Goal: Communication & Community: Share content

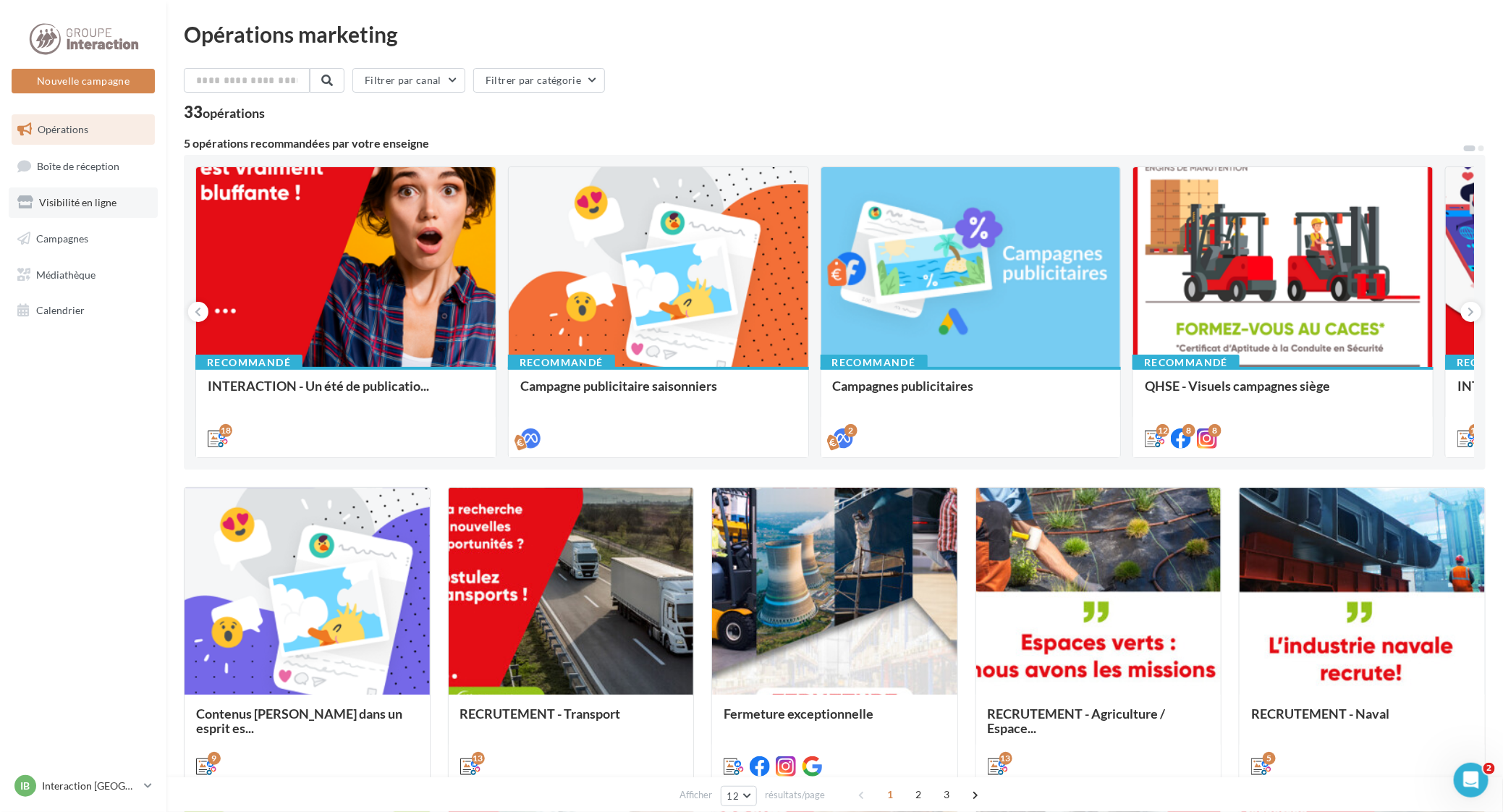
click at [65, 204] on span "Visibilité en ligne" at bounding box center [78, 202] width 78 height 12
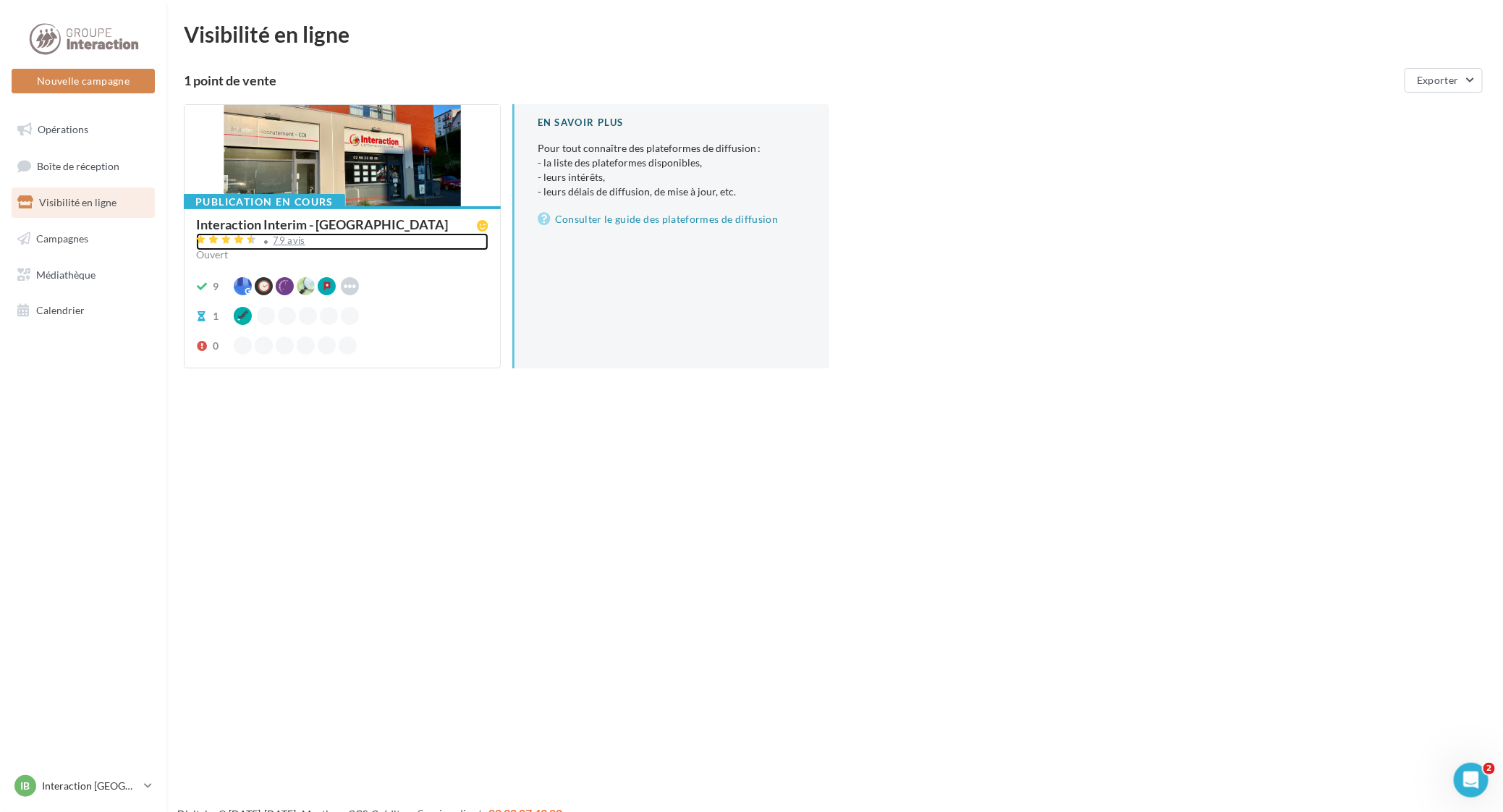
click at [287, 236] on div "79 avis" at bounding box center [289, 240] width 32 height 10
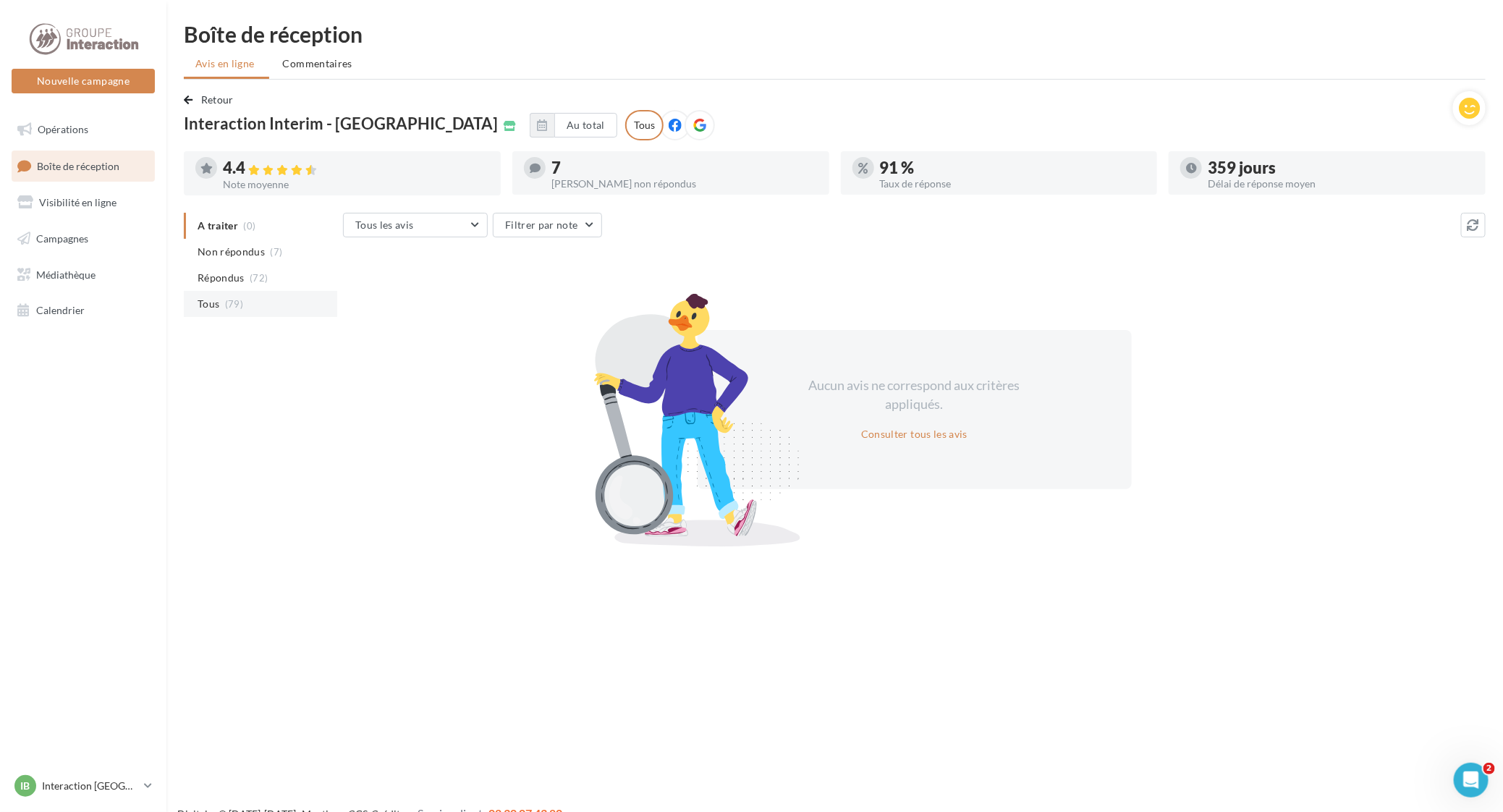
click at [211, 298] on span "Tous" at bounding box center [209, 304] width 22 height 15
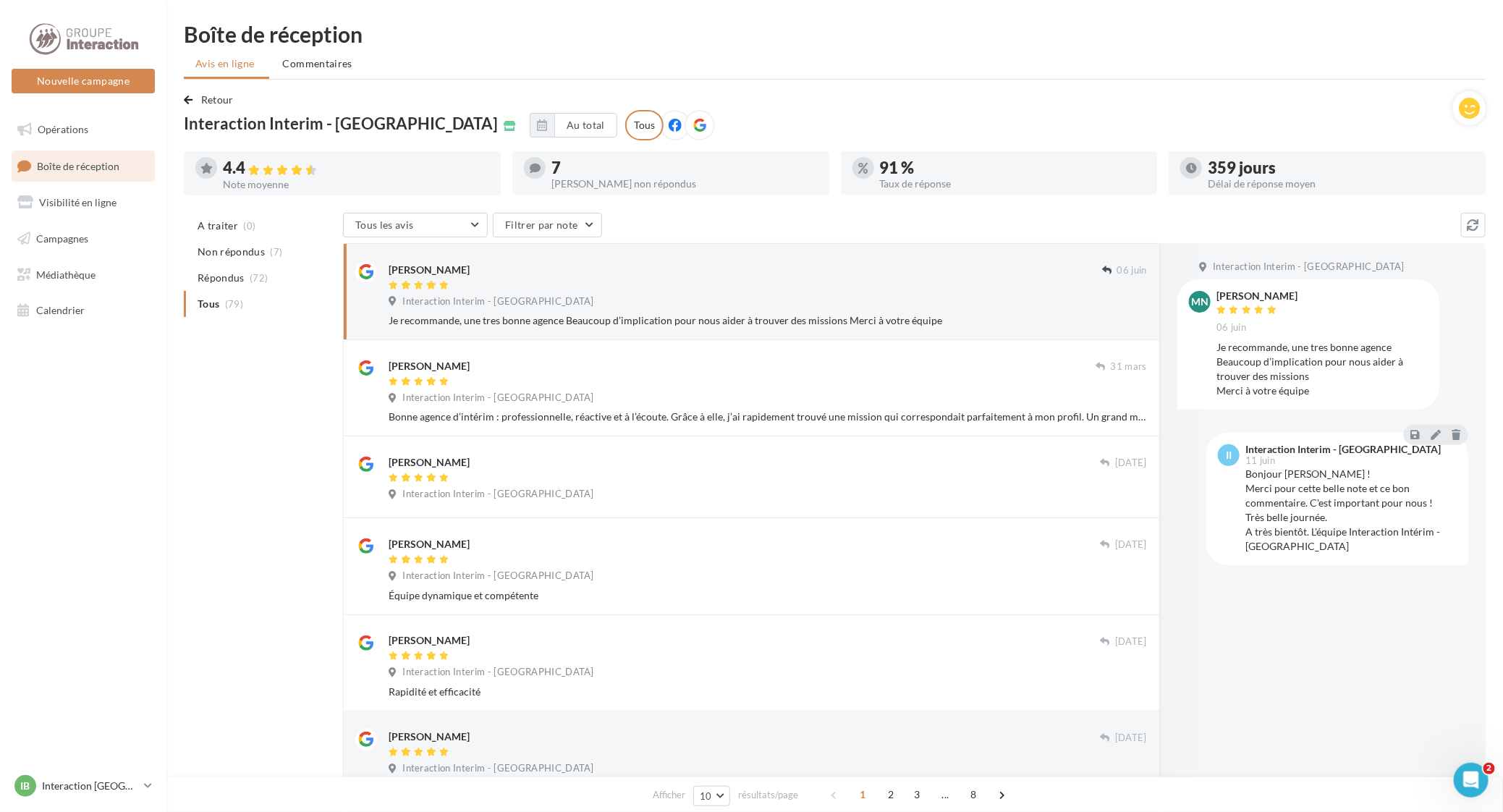
click at [693, 123] on icon at bounding box center [700, 125] width 13 height 13
click at [660, 123] on div at bounding box center [675, 125] width 30 height 30
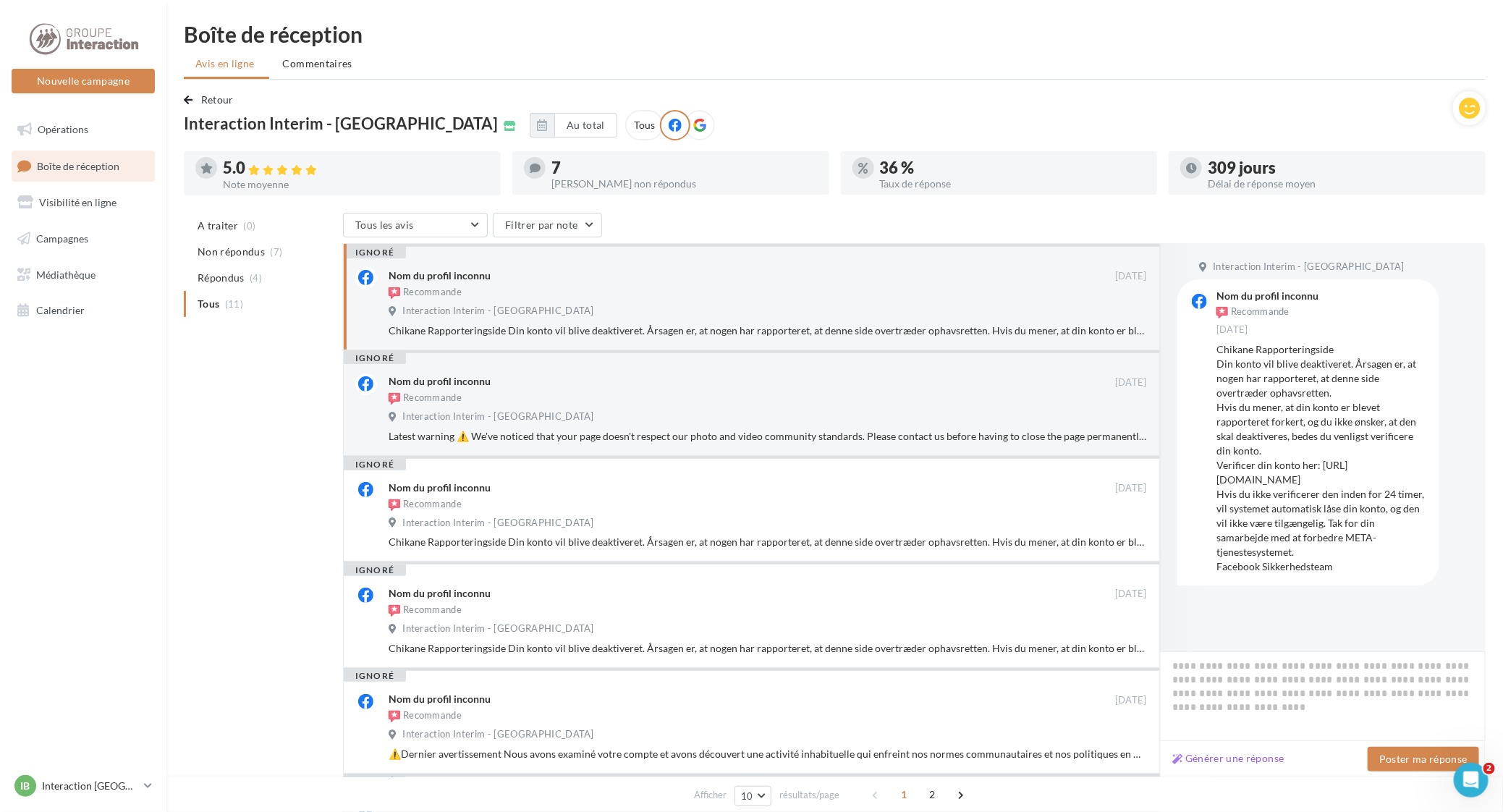
click at [693, 128] on icon at bounding box center [700, 125] width 13 height 13
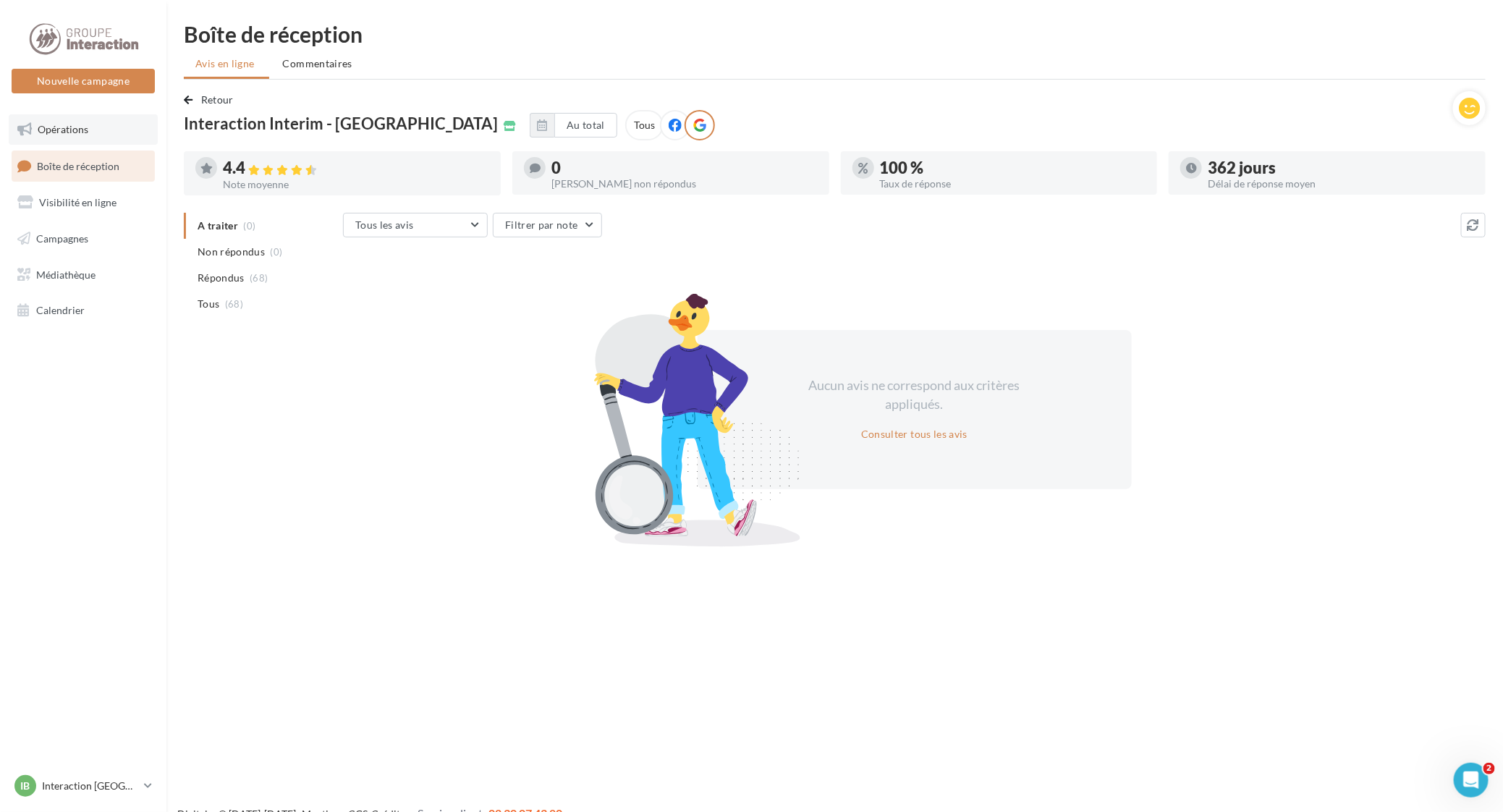
click at [66, 132] on span "Opérations" at bounding box center [63, 128] width 51 height 12
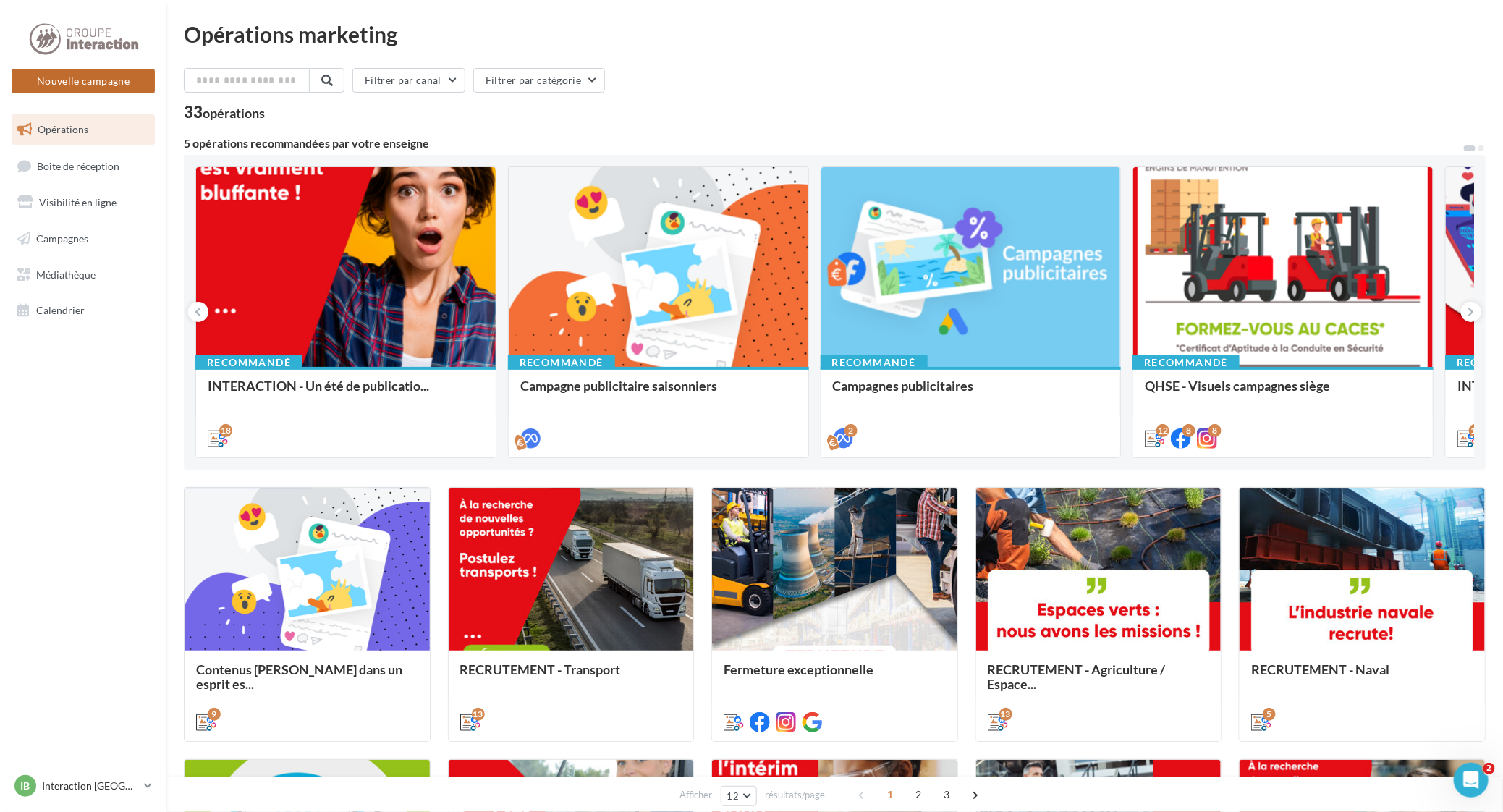
click at [112, 87] on button "Nouvelle campagne" at bounding box center [83, 81] width 143 height 25
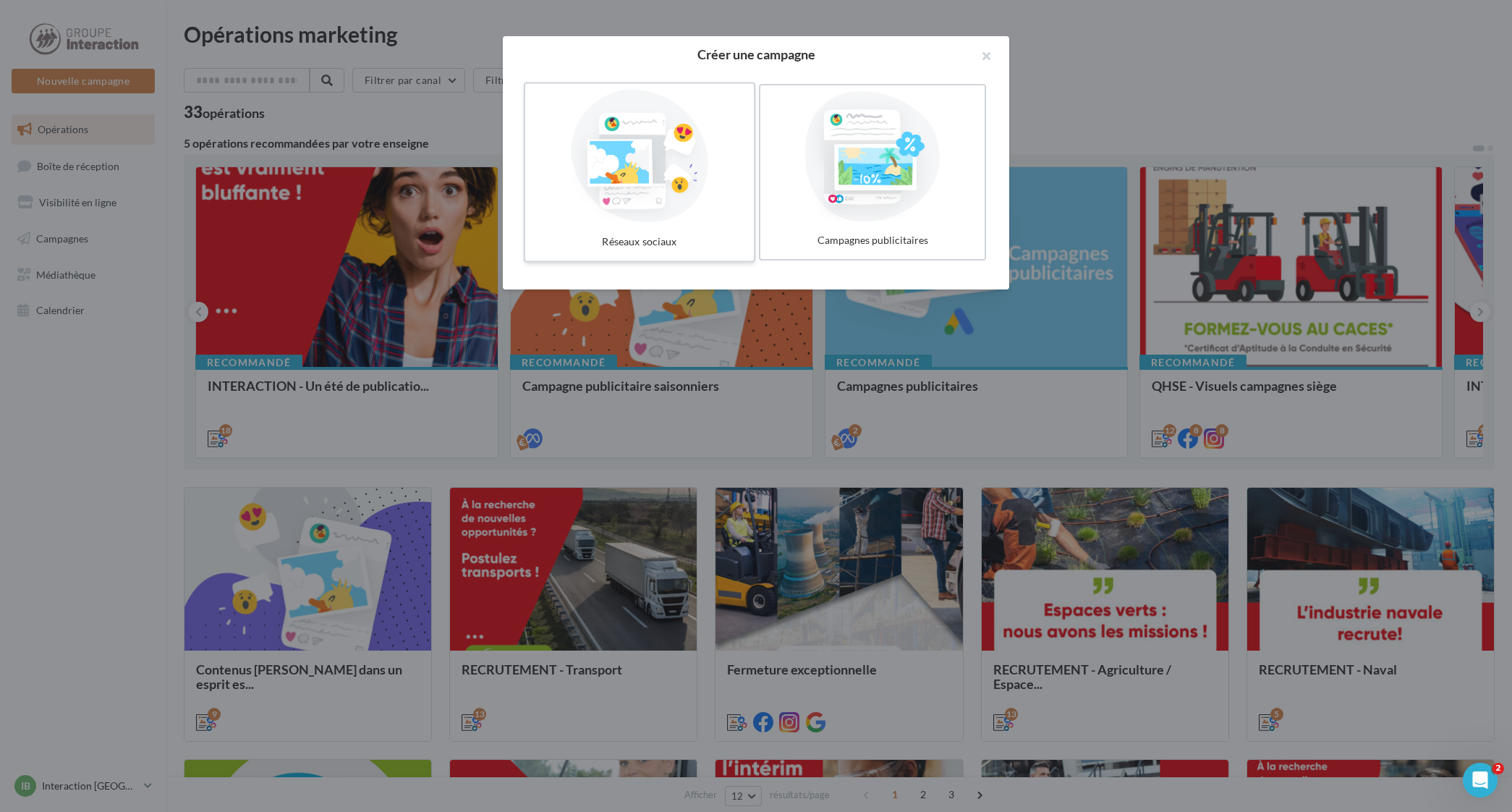
click at [678, 197] on div at bounding box center [639, 156] width 217 height 133
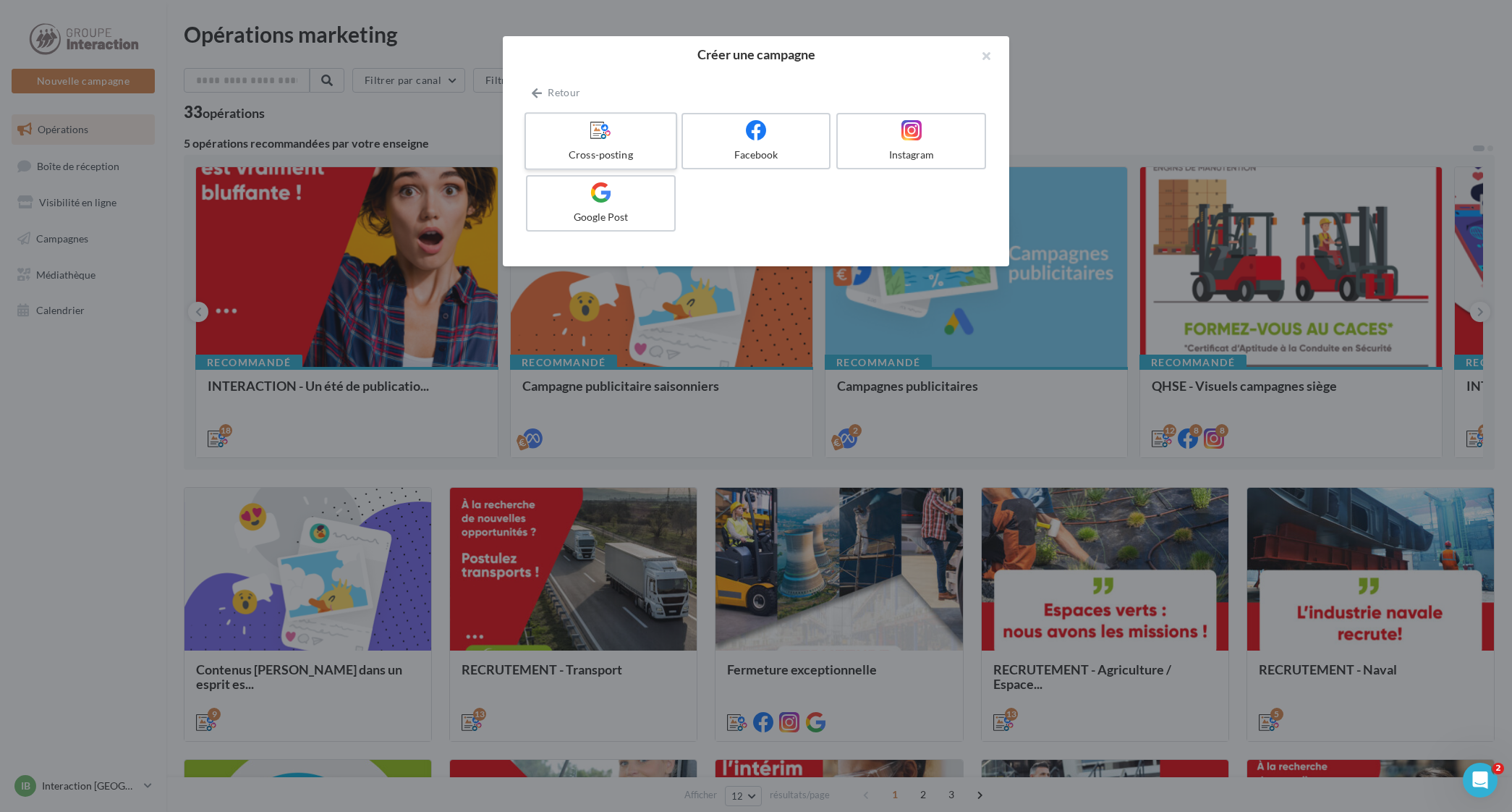
click at [612, 140] on div at bounding box center [600, 130] width 137 height 22
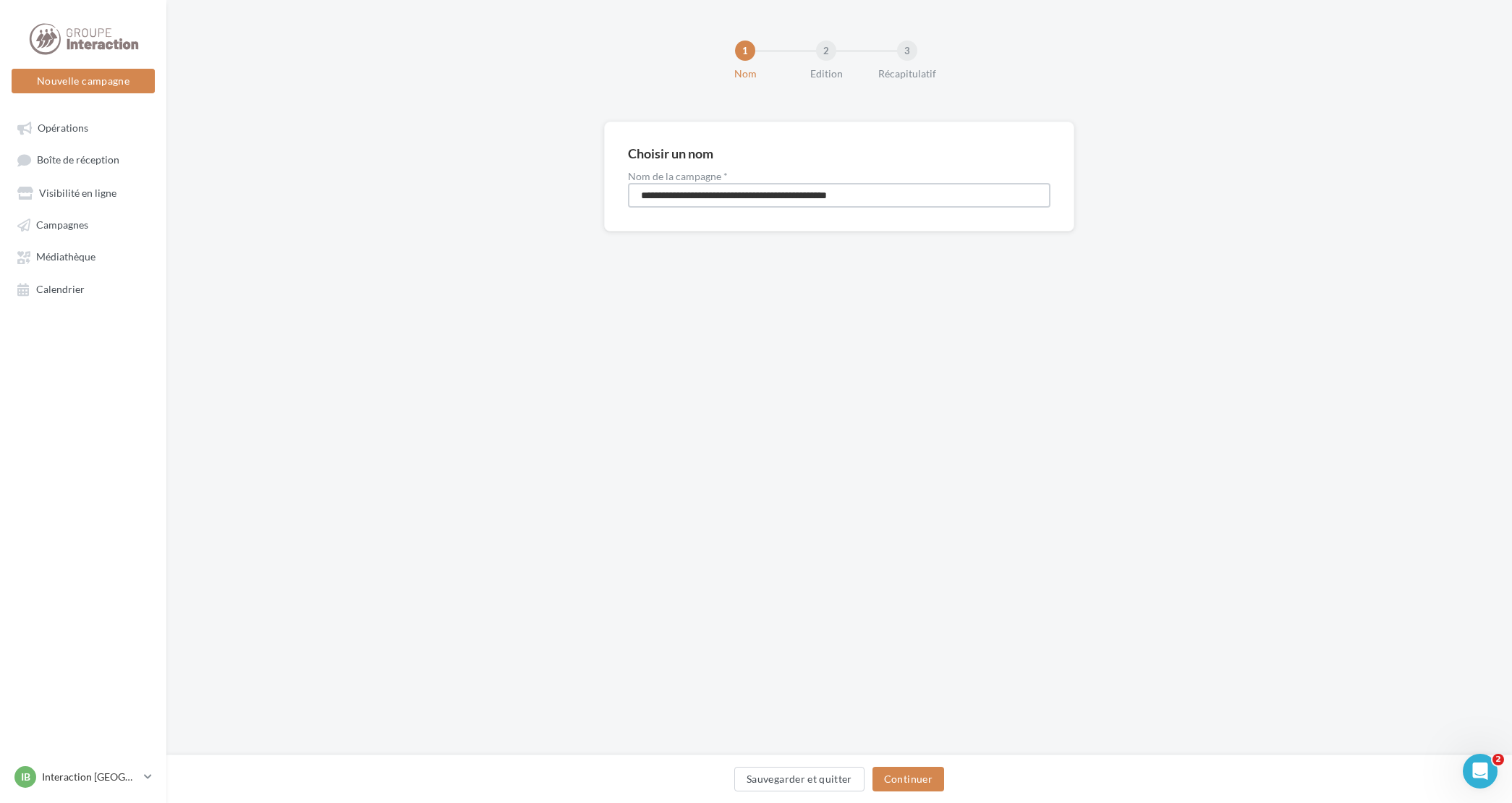
click at [700, 200] on input "**********" at bounding box center [839, 195] width 423 height 25
type input "**********"
click at [909, 786] on button "Continuer" at bounding box center [909, 779] width 72 height 25
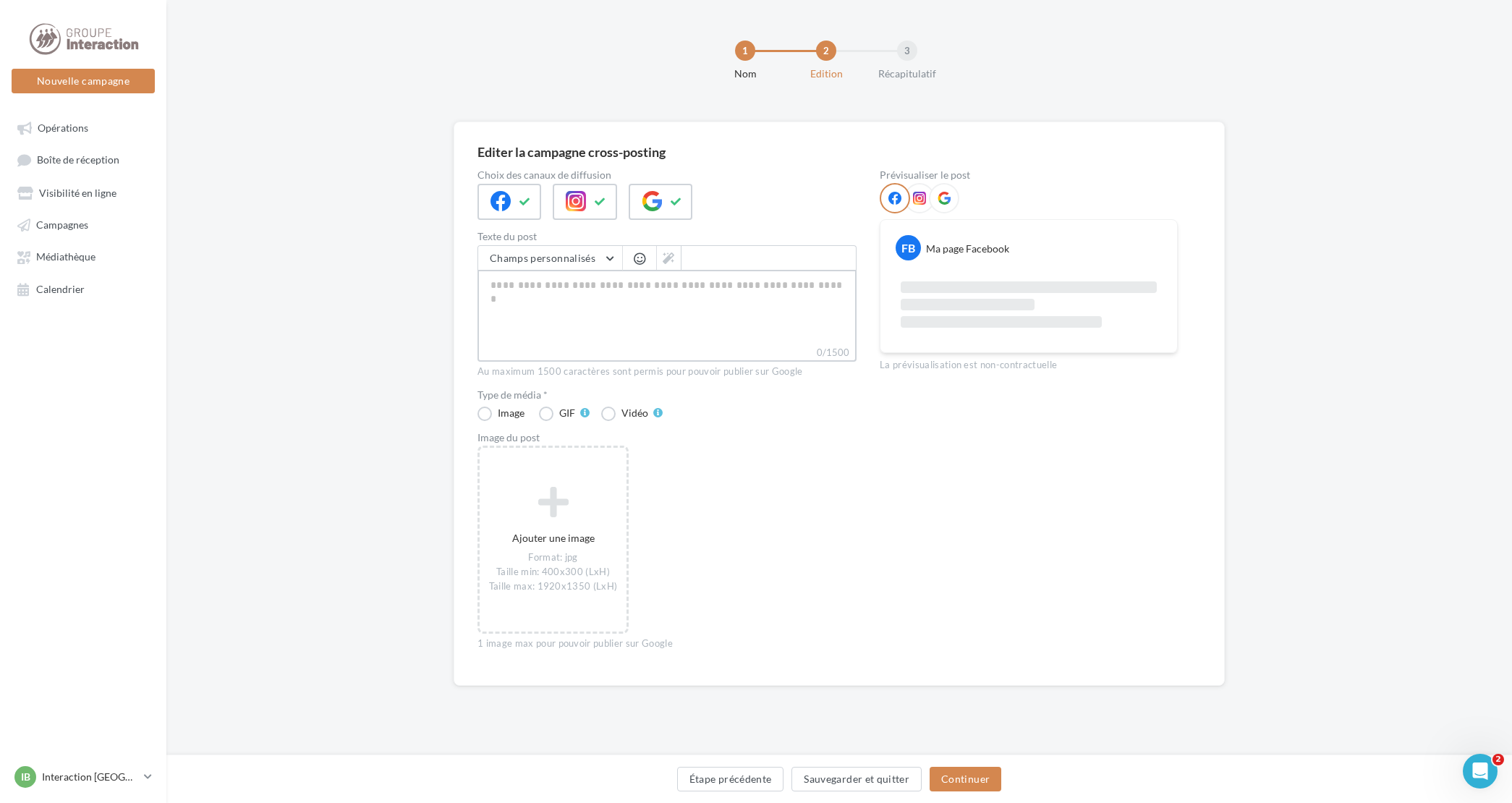
click at [575, 280] on textarea "0/1500" at bounding box center [667, 307] width 379 height 75
paste textarea "**********"
type textarea "**********"
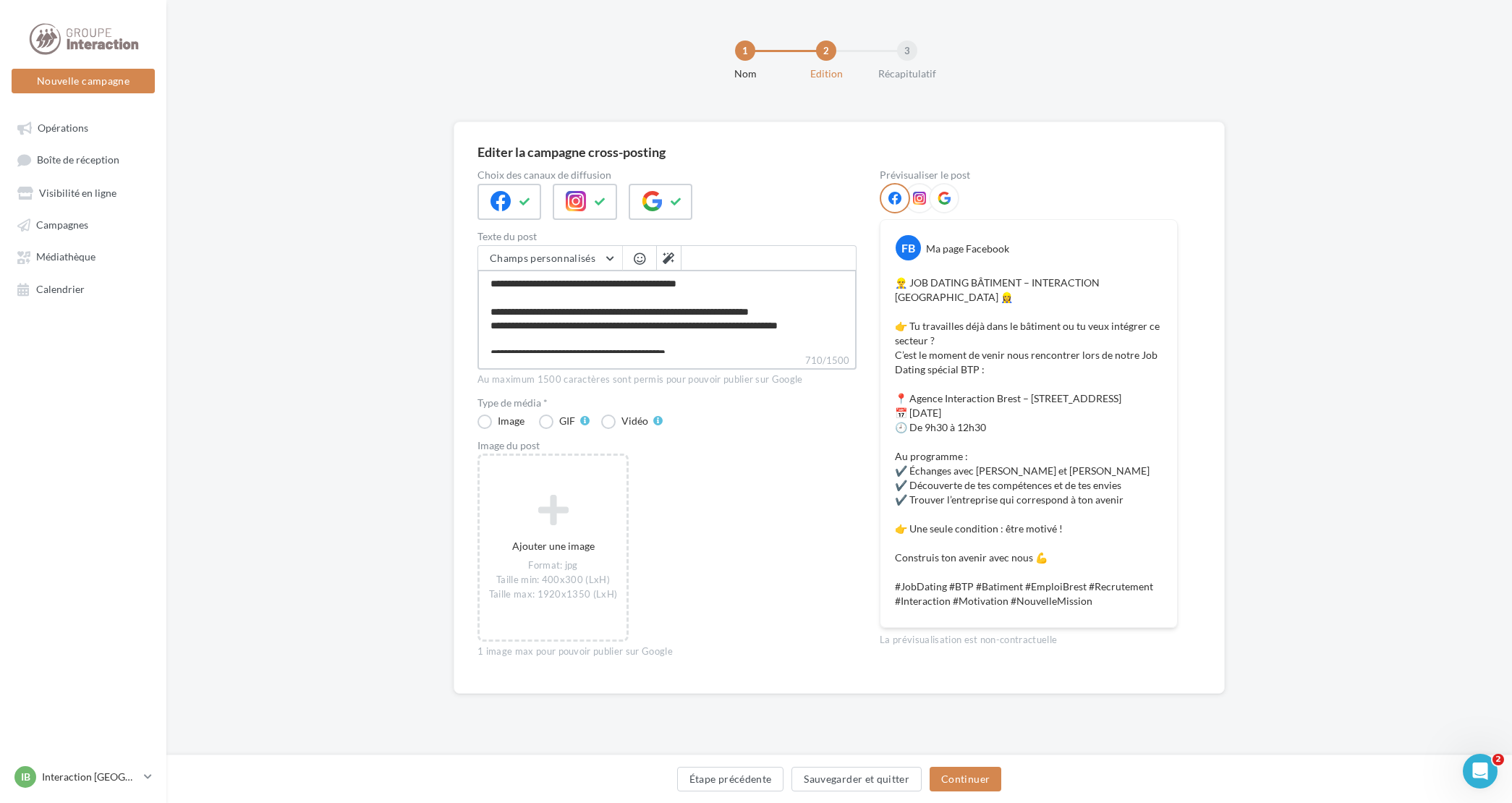
drag, startPoint x: 725, startPoint y: 282, endPoint x: 503, endPoint y: 280, distance: 222.0
click at [503, 280] on textarea "**********" at bounding box center [667, 312] width 379 height 83
type textarea "**********"
click at [584, 258] on span "Champs personnalisés" at bounding box center [542, 258] width 105 height 12
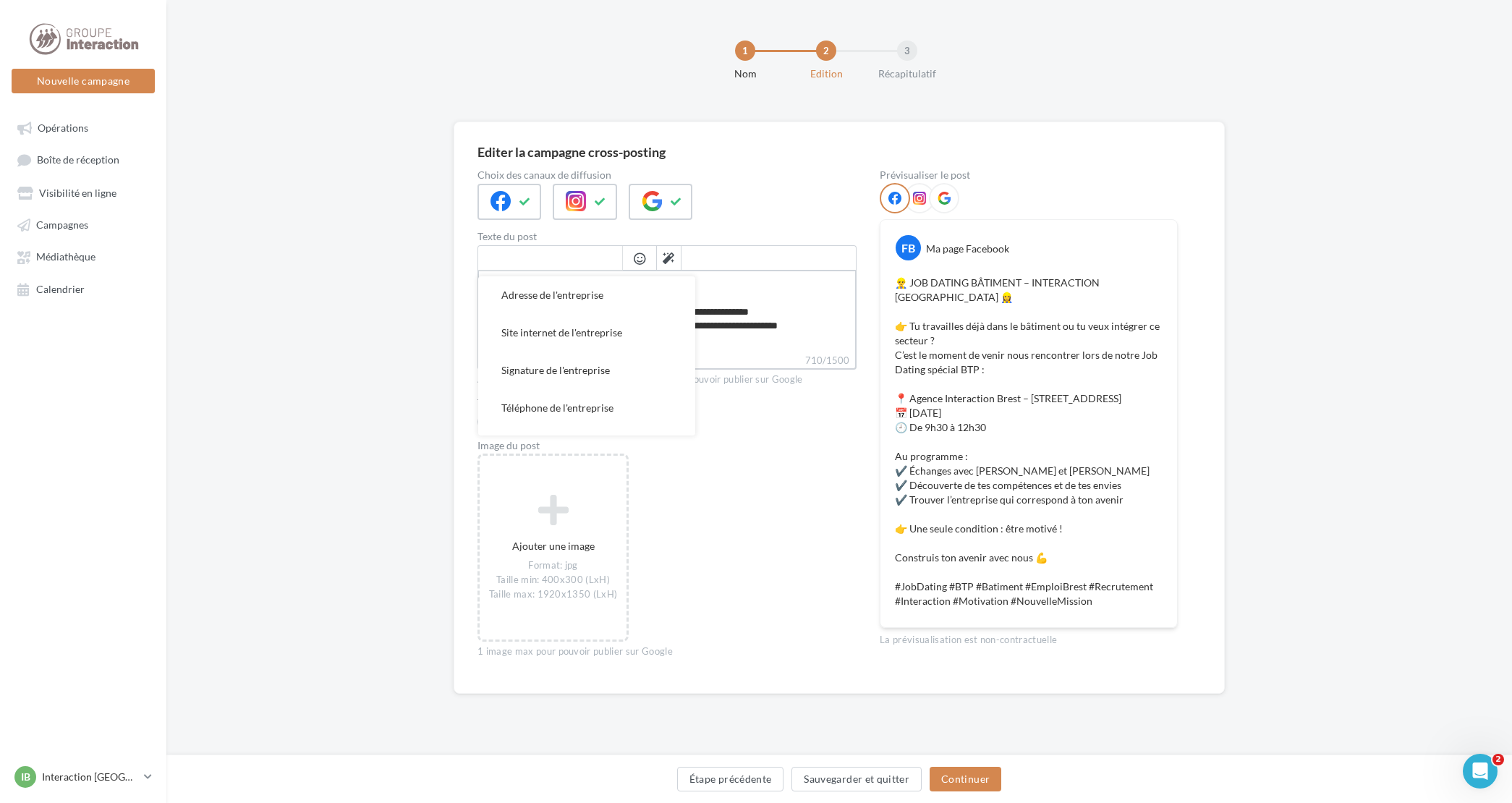
click at [769, 316] on textarea "**********" at bounding box center [667, 312] width 379 height 83
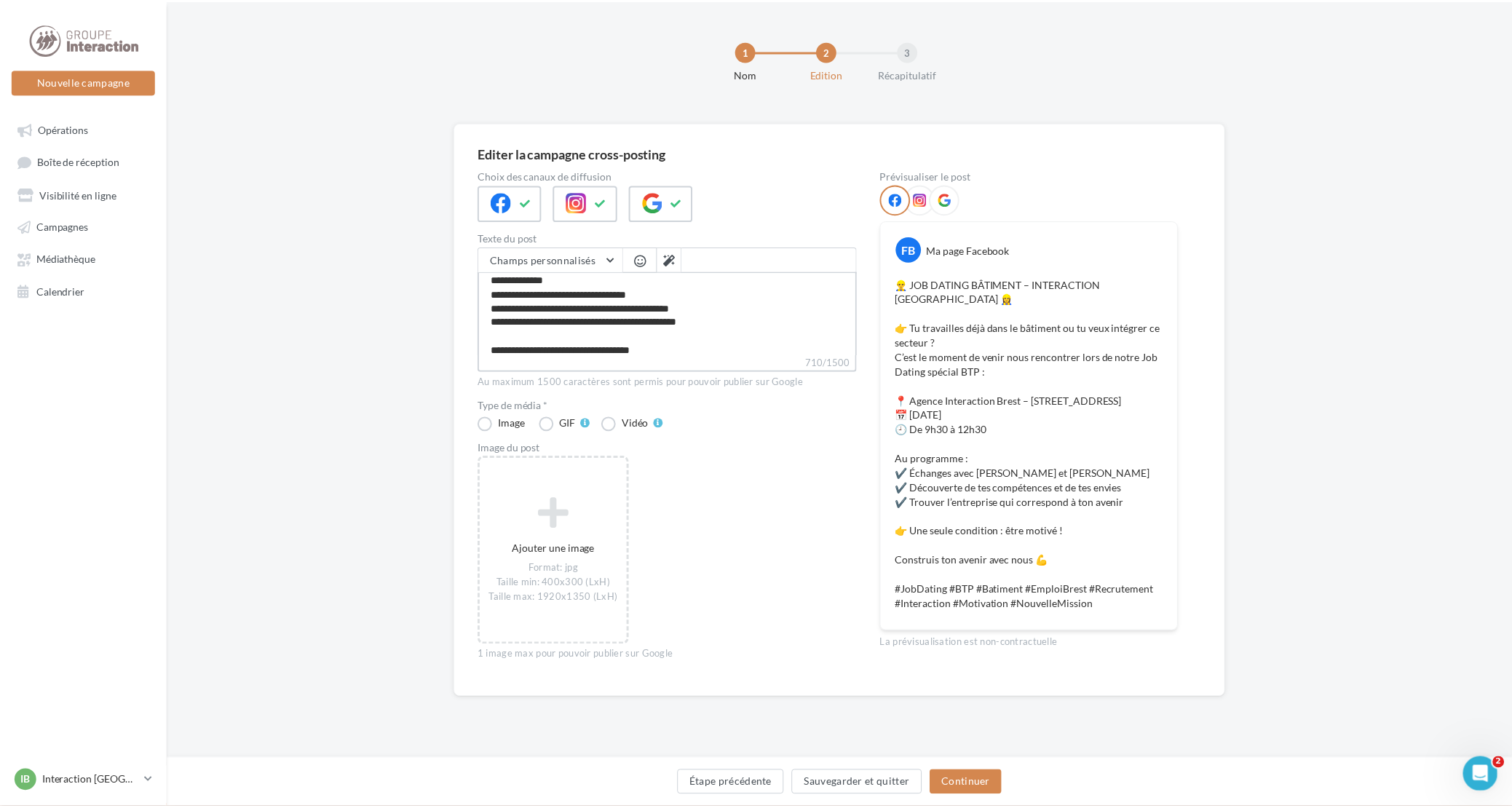
scroll to position [41, 0]
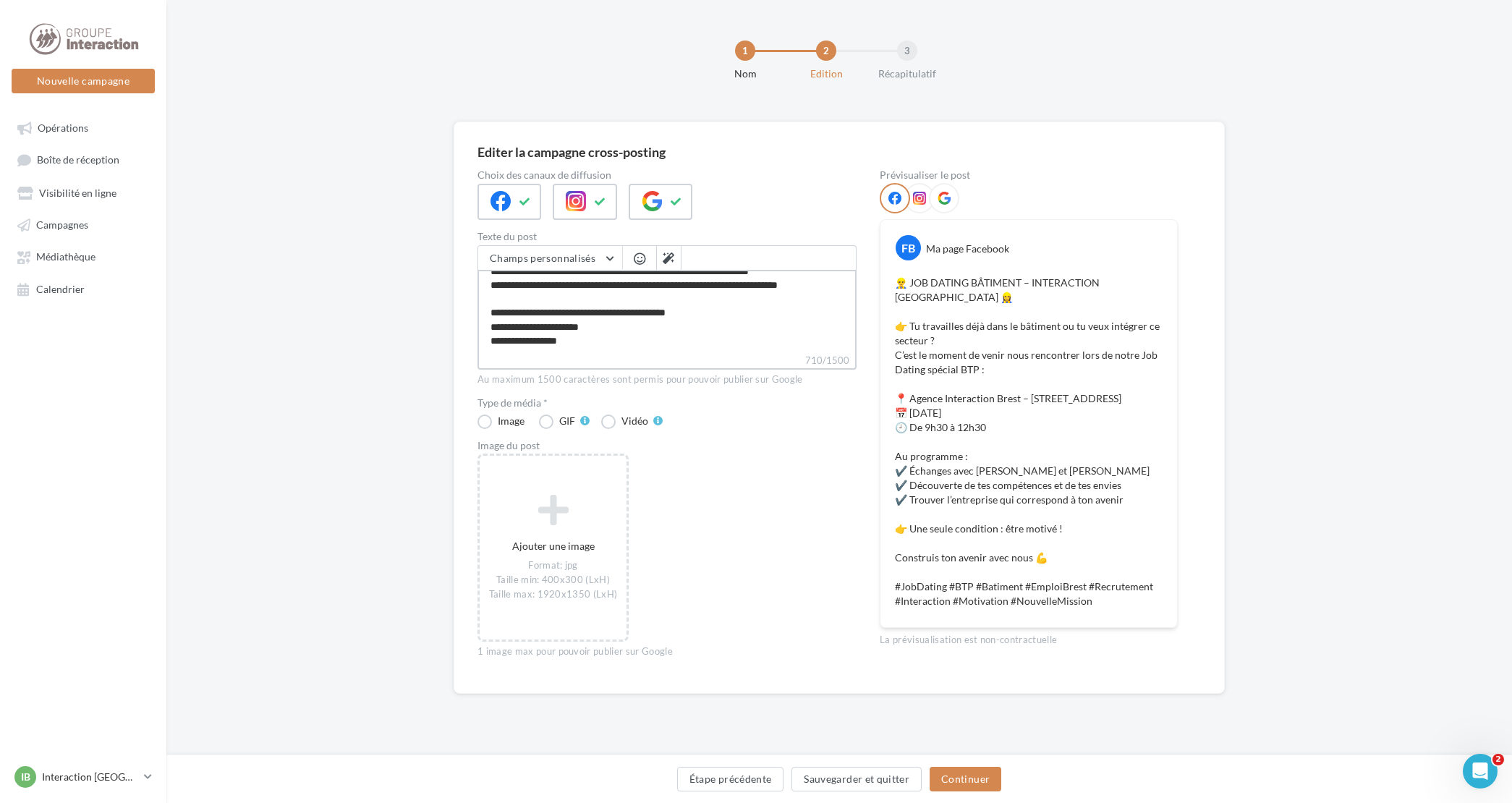
click at [599, 298] on textarea "**********" at bounding box center [667, 312] width 379 height 83
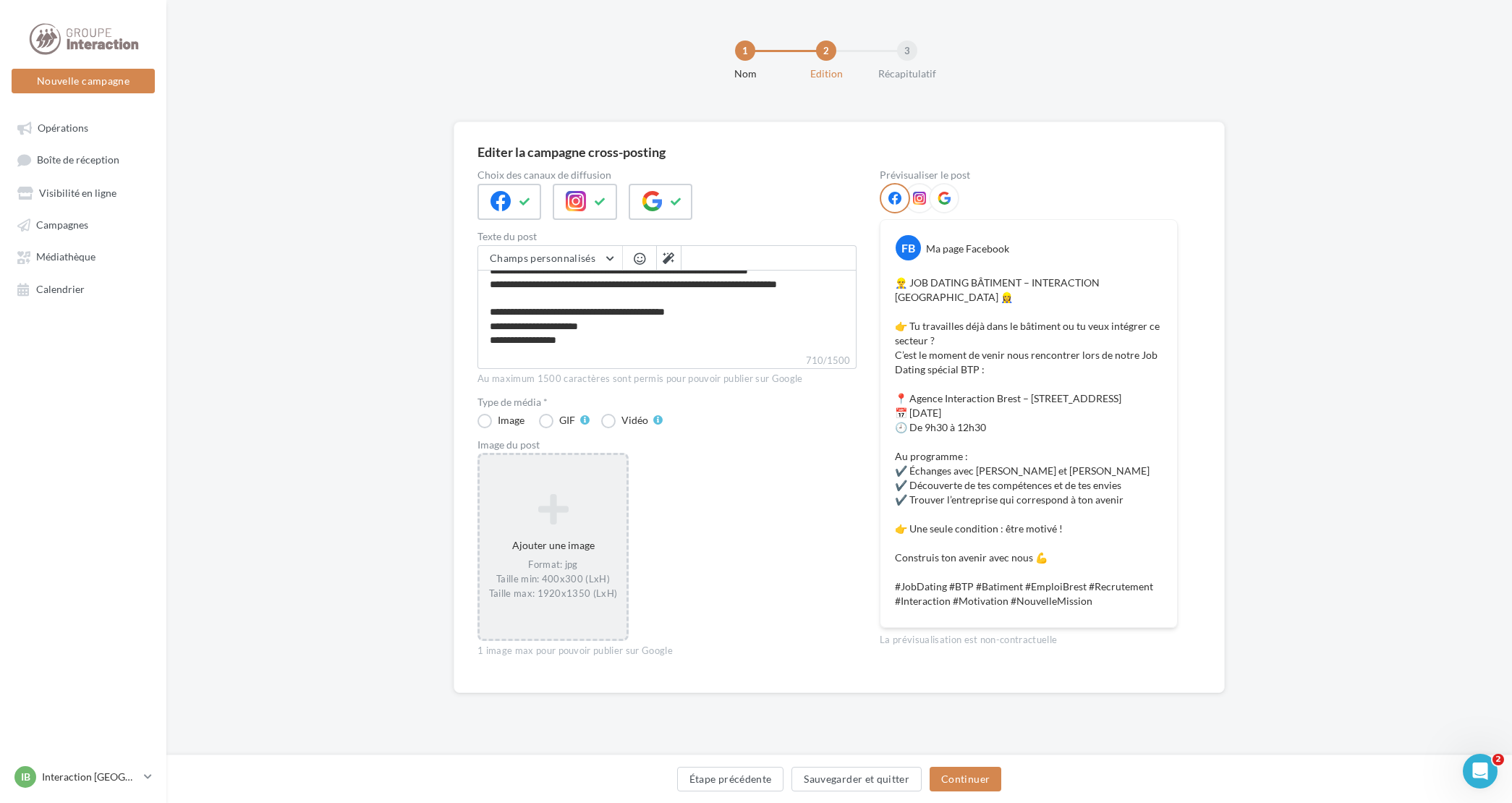
click at [570, 526] on icon at bounding box center [553, 509] width 135 height 34
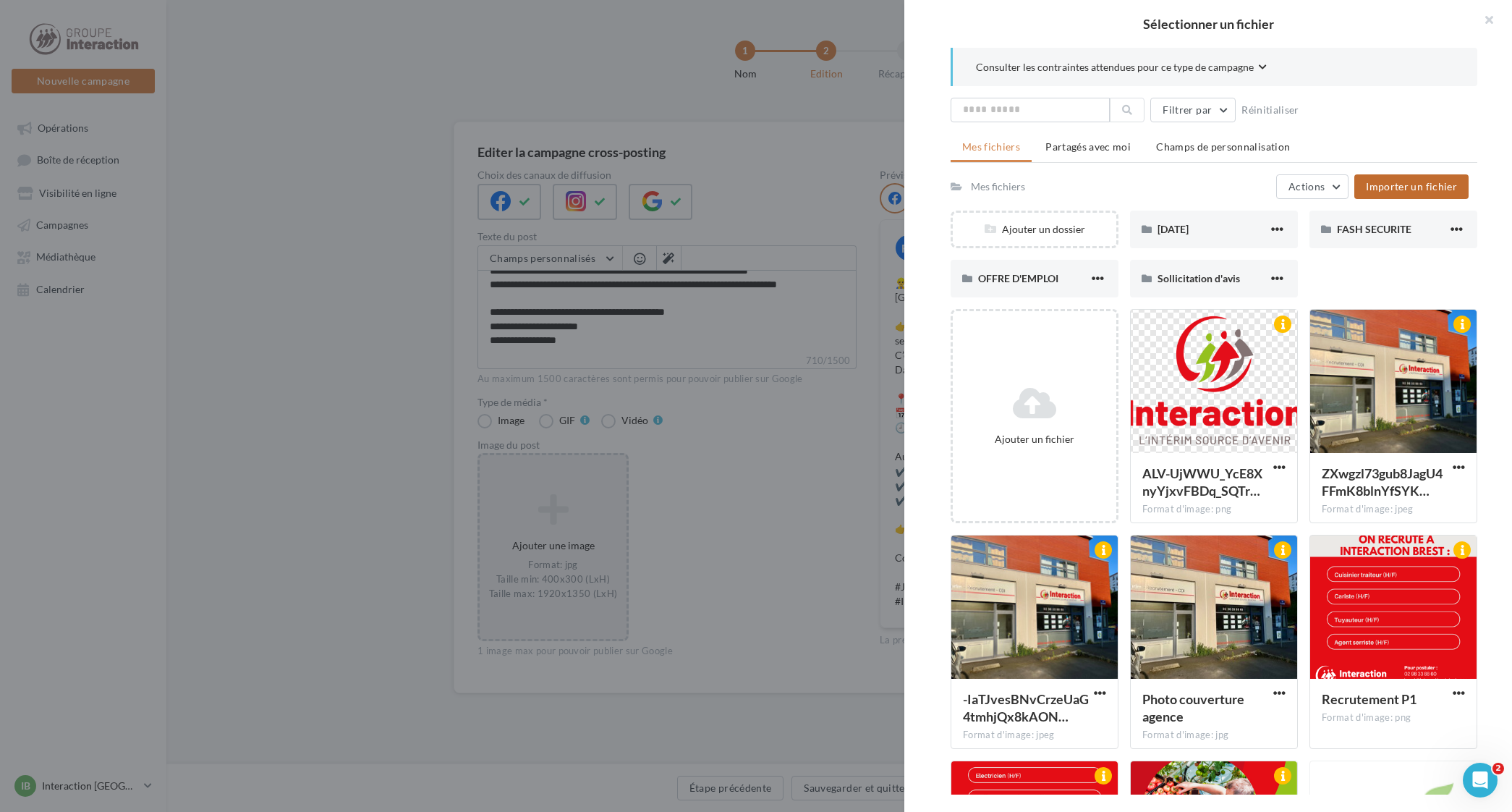
click at [1401, 186] on span "Importer un fichier" at bounding box center [1411, 186] width 91 height 12
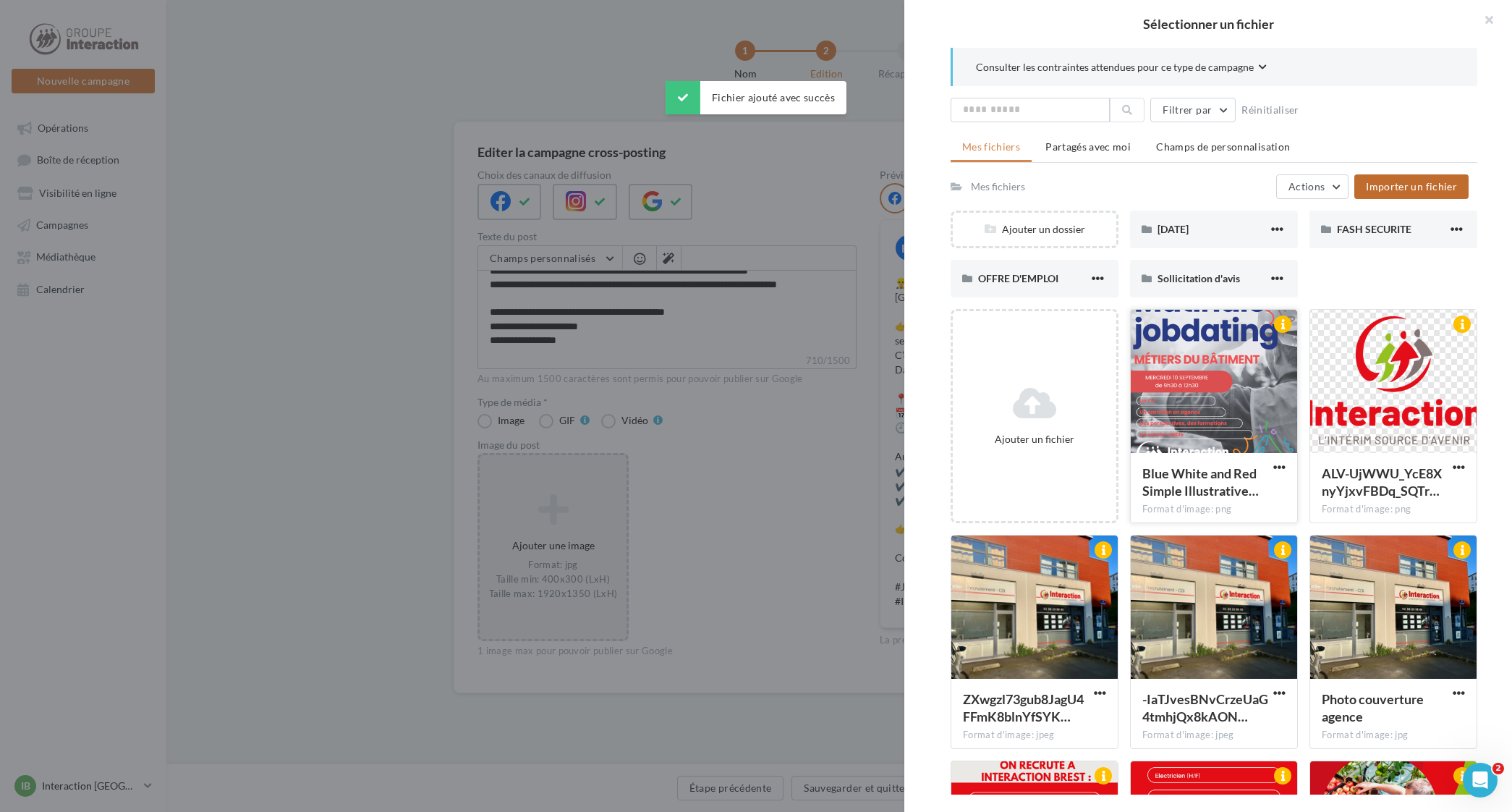
click at [1224, 374] on div at bounding box center [1214, 382] width 167 height 145
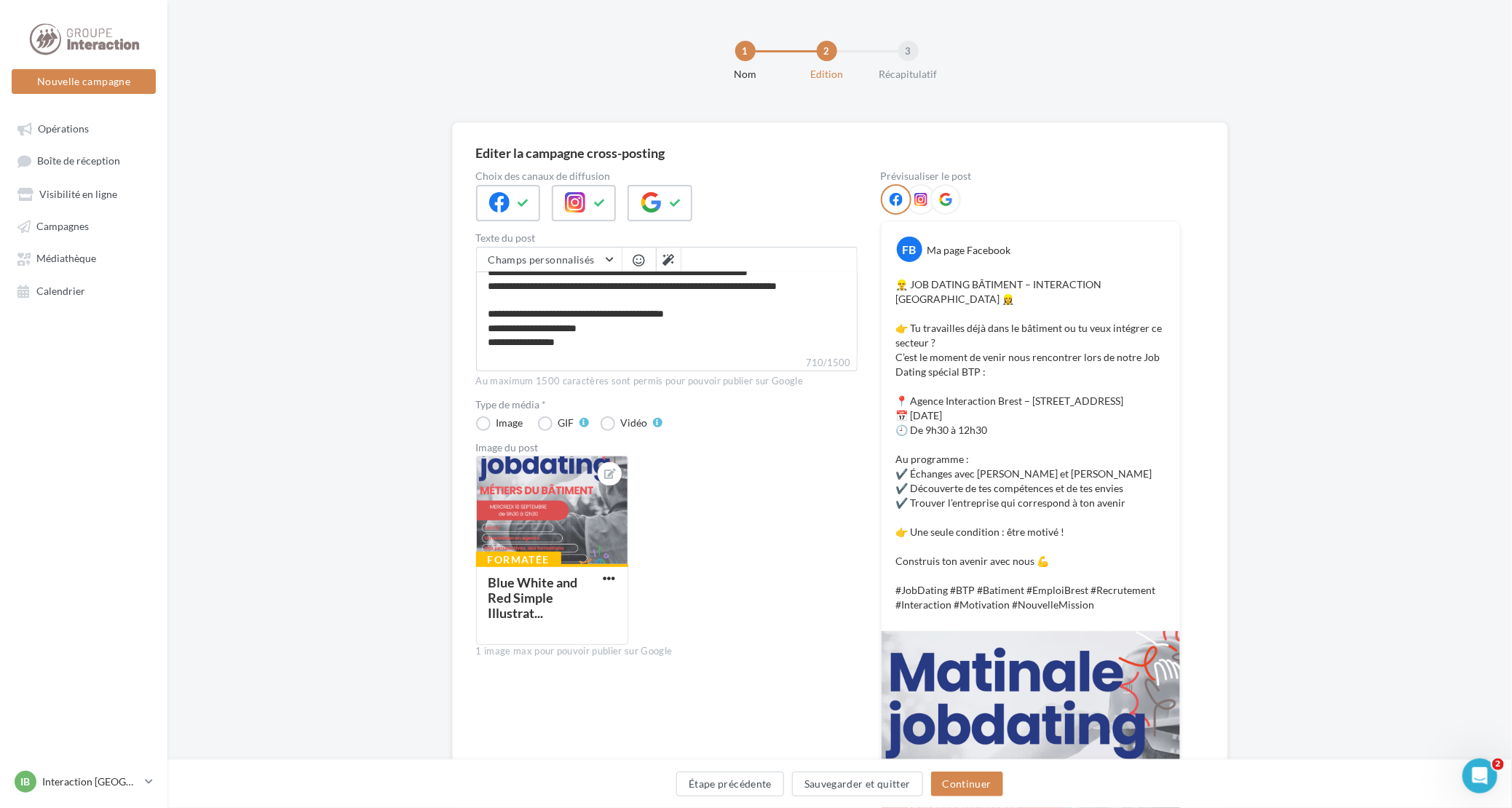
click at [921, 191] on div at bounding box center [921, 199] width 30 height 30
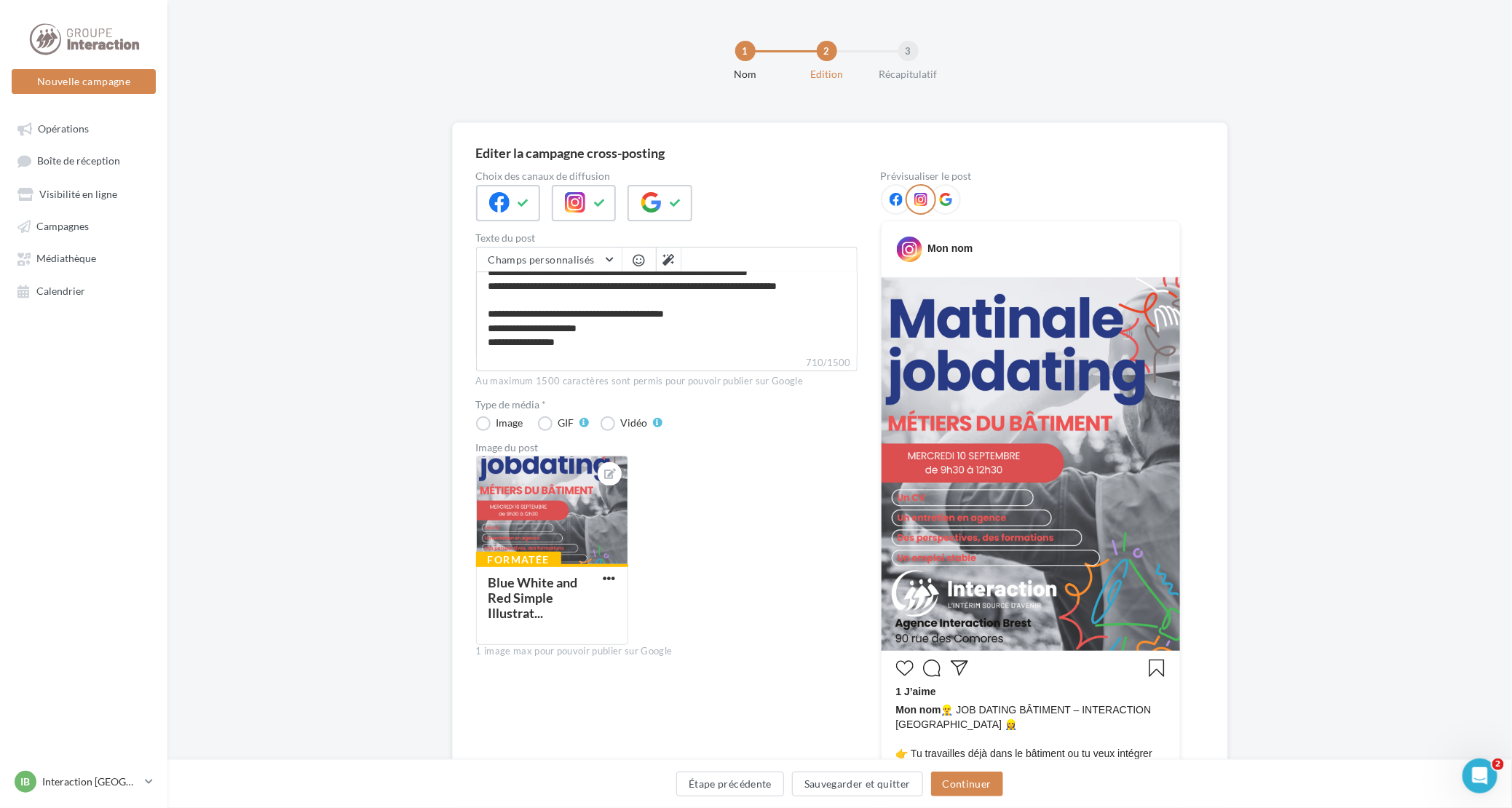
click at [946, 193] on icon at bounding box center [946, 199] width 13 height 13
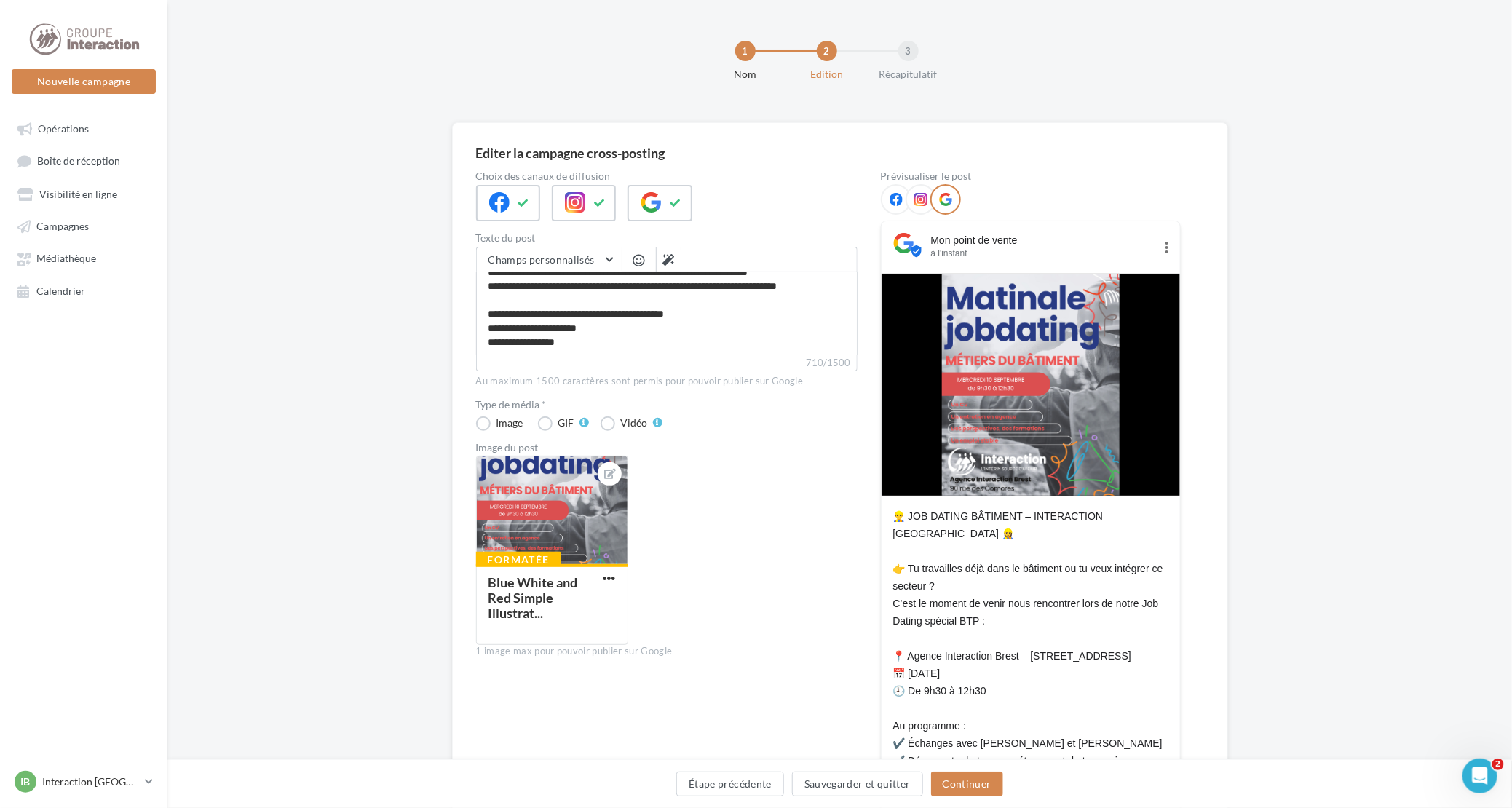
click at [894, 204] on icon at bounding box center [896, 199] width 13 height 13
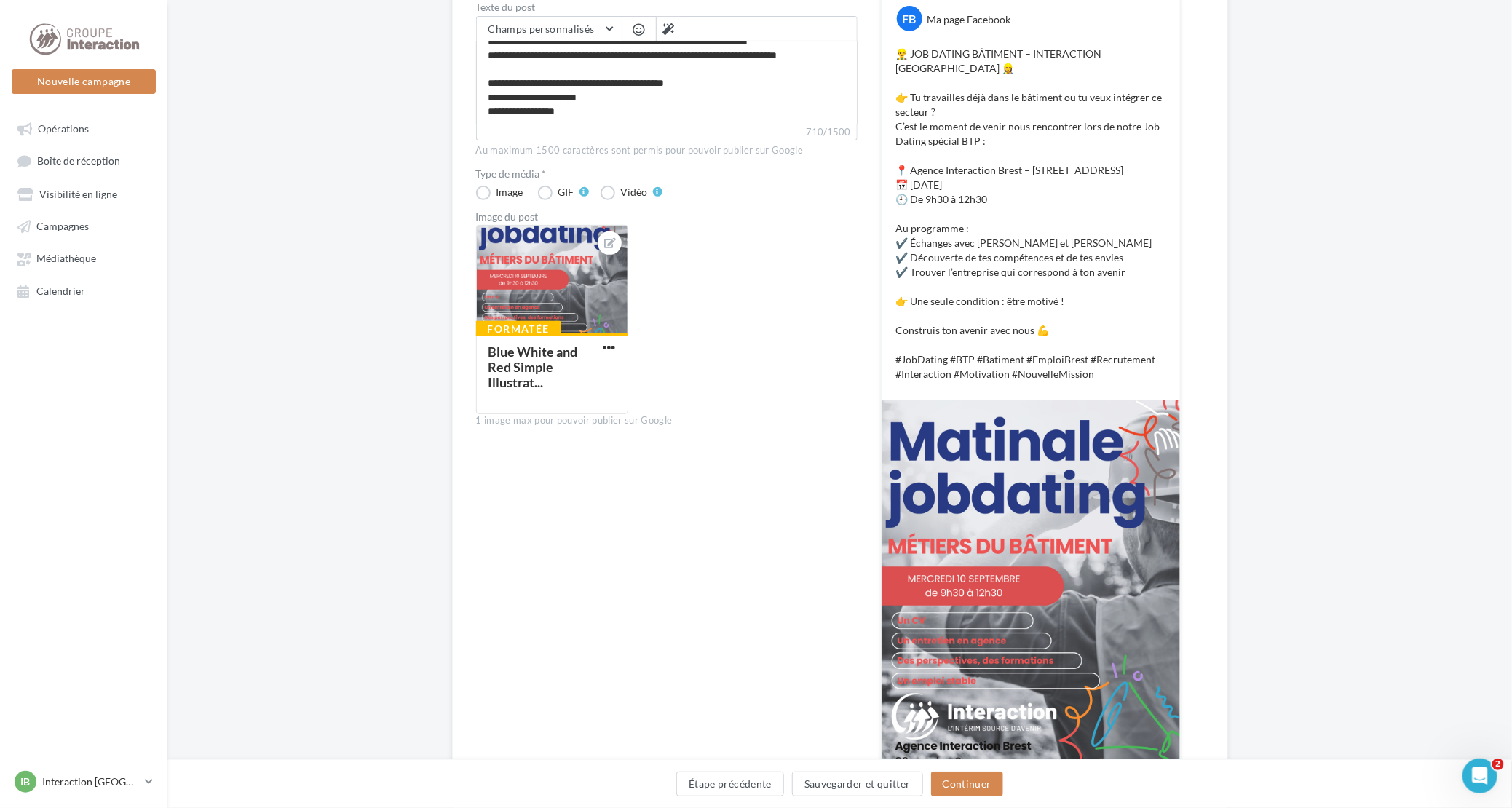
scroll to position [322, 0]
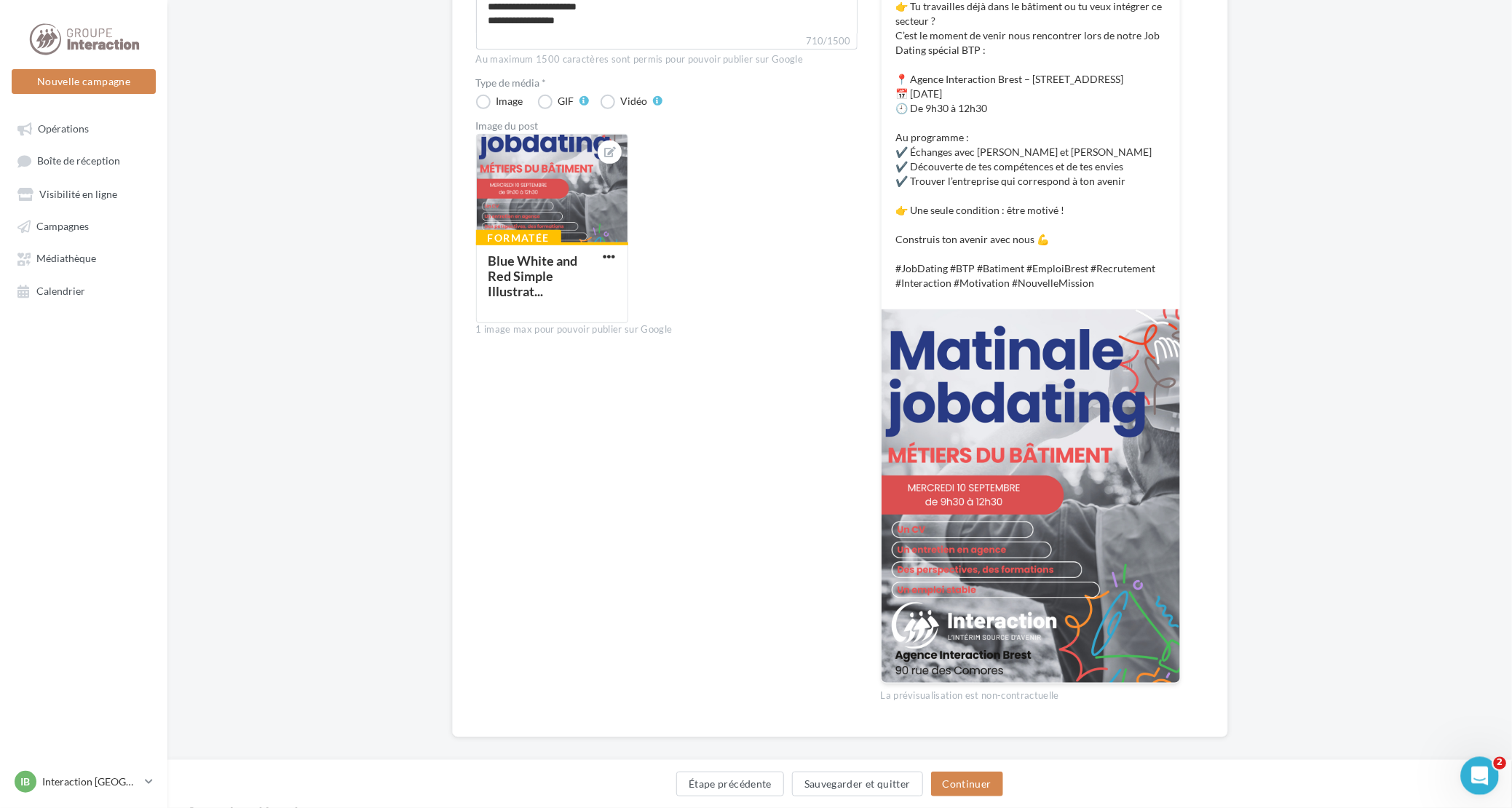
click at [1486, 775] on icon "Ouvrir le Messenger Intercom" at bounding box center [1477, 773] width 24 height 24
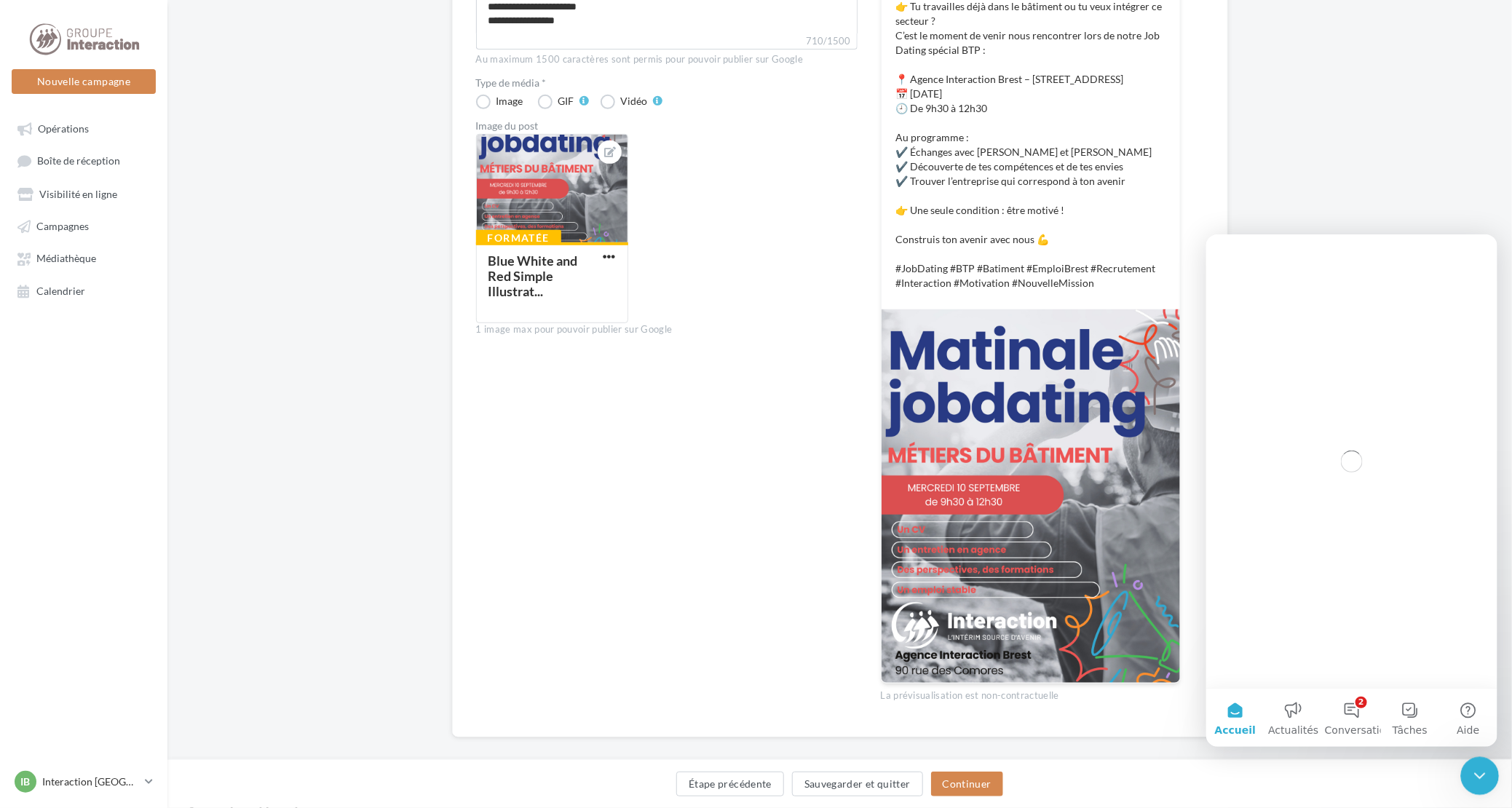
scroll to position [0, 0]
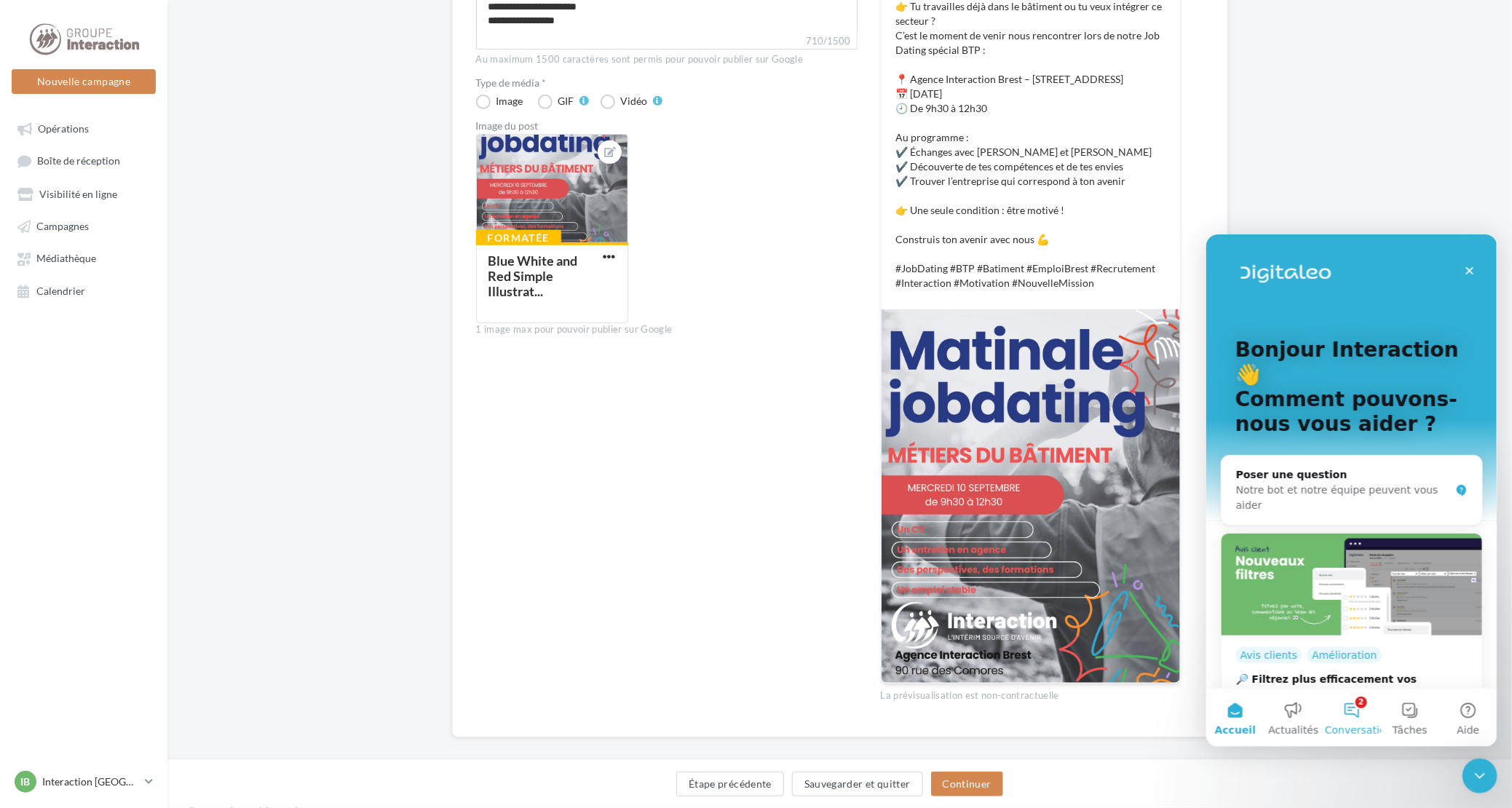
click at [1352, 717] on button "2 Conversations" at bounding box center [1351, 717] width 58 height 58
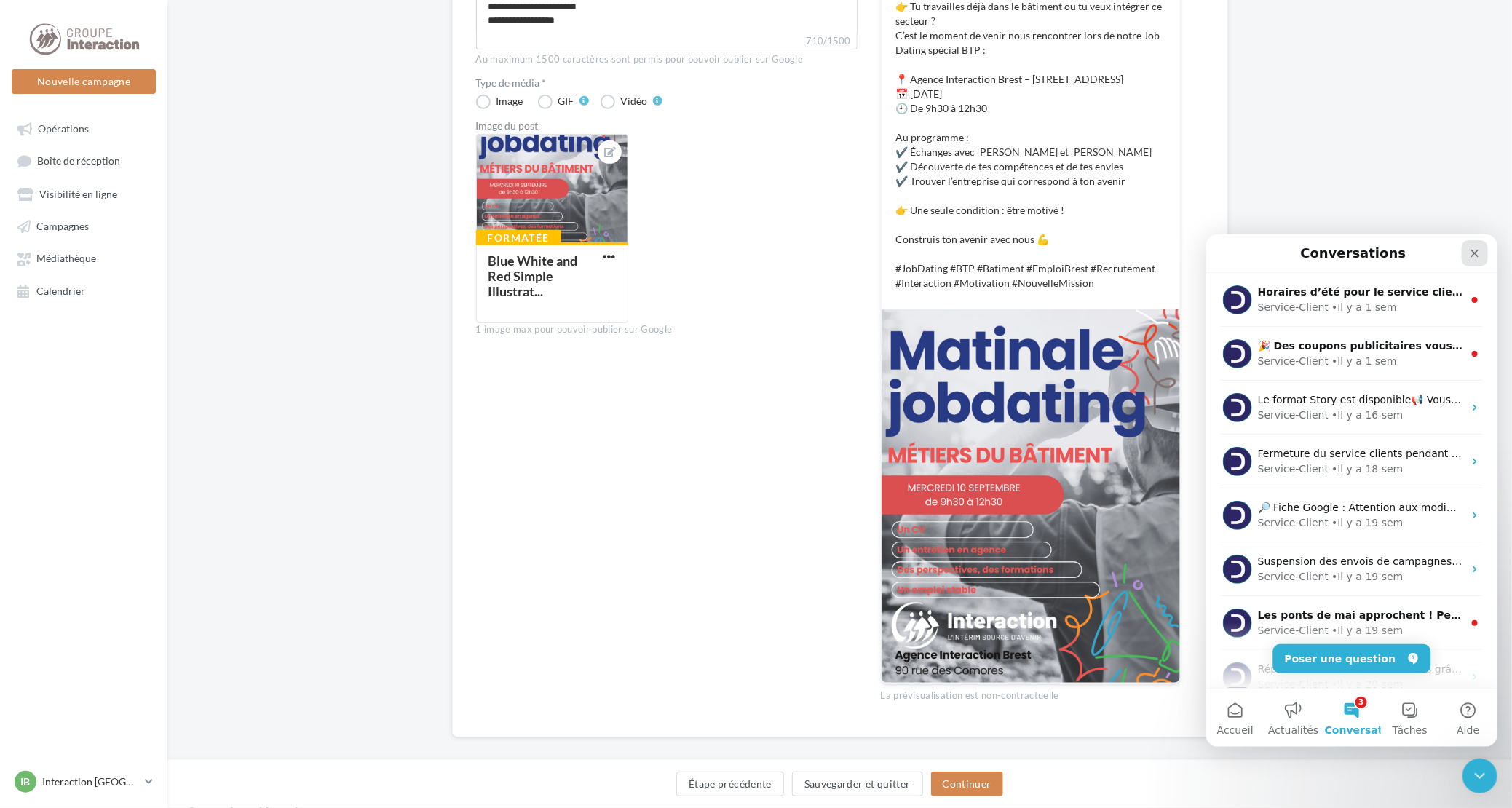
click at [1472, 250] on icon "Fermer" at bounding box center [1474, 253] width 8 height 8
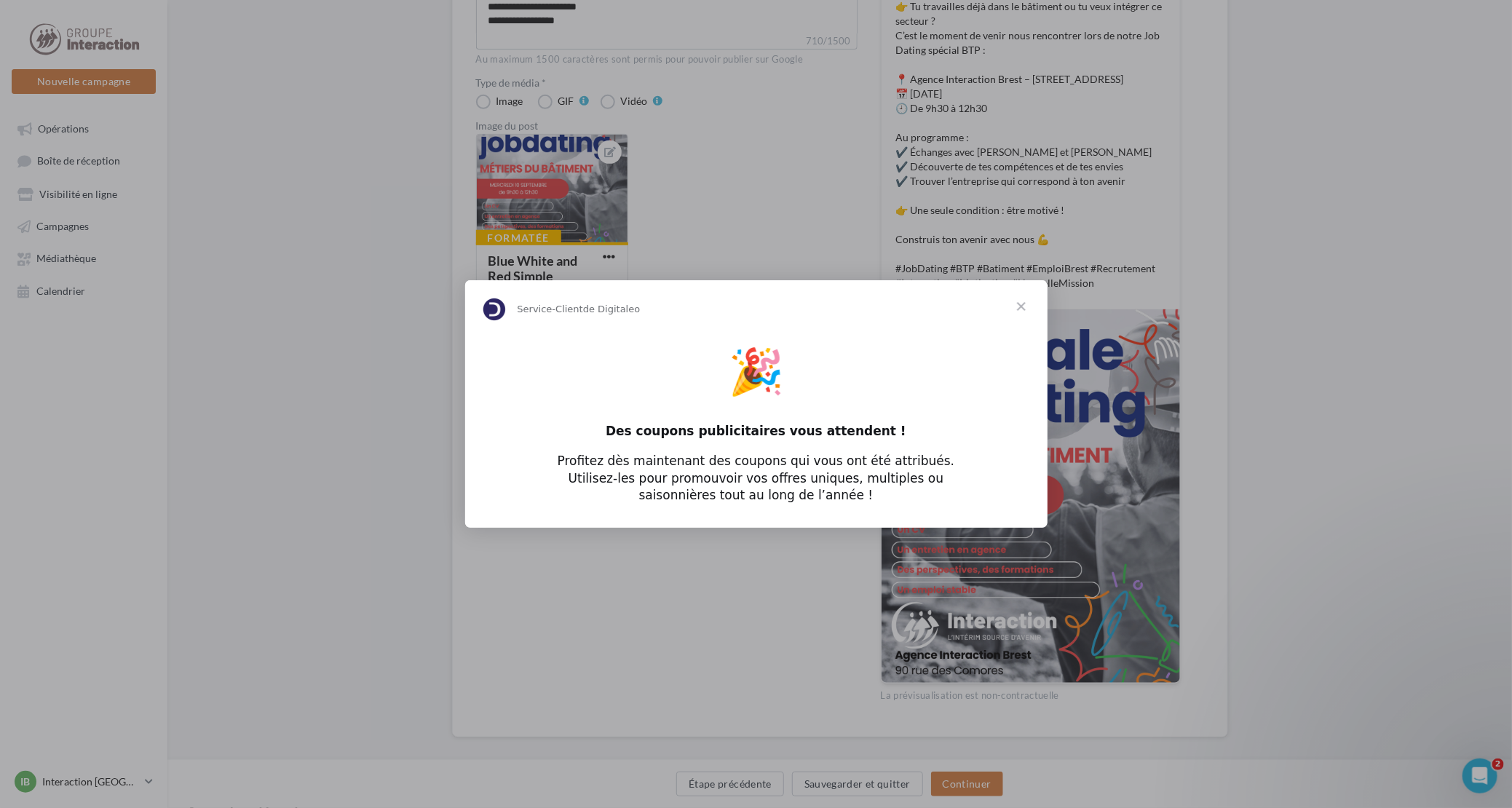
click at [1021, 302] on span "Fermer" at bounding box center [1022, 307] width 53 height 53
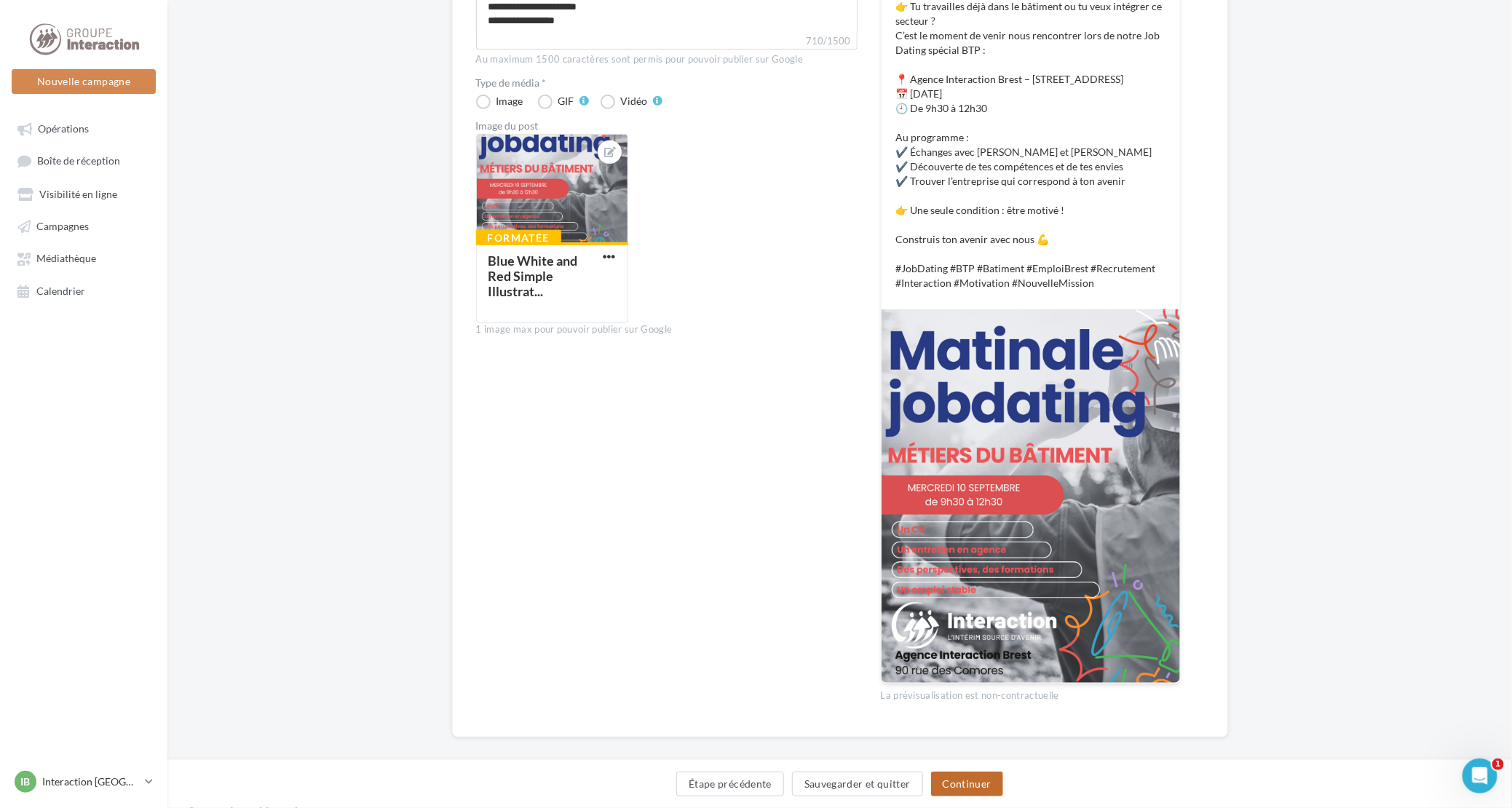
click at [970, 781] on button "Continuer" at bounding box center [967, 784] width 72 height 25
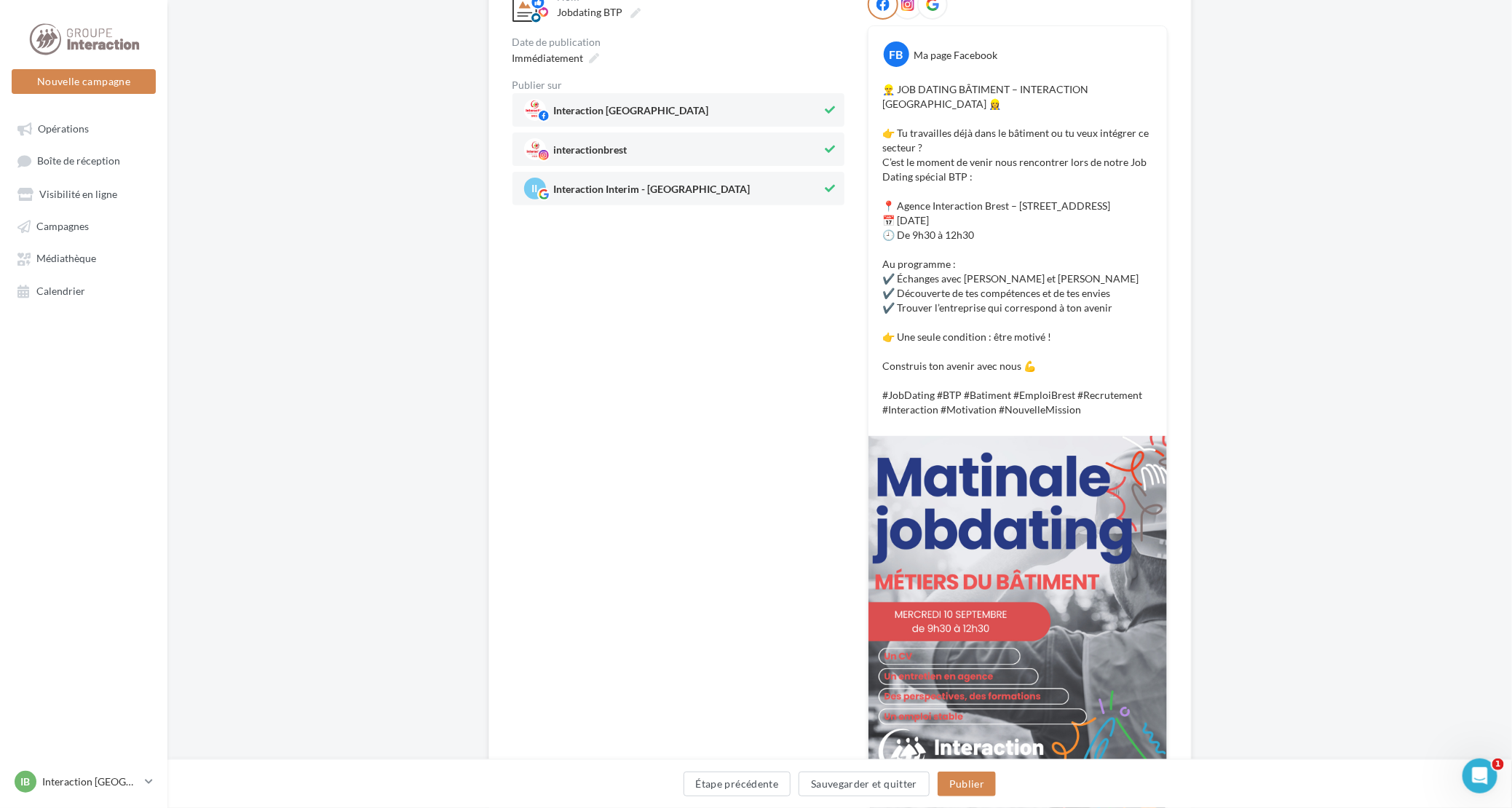
scroll to position [296, 0]
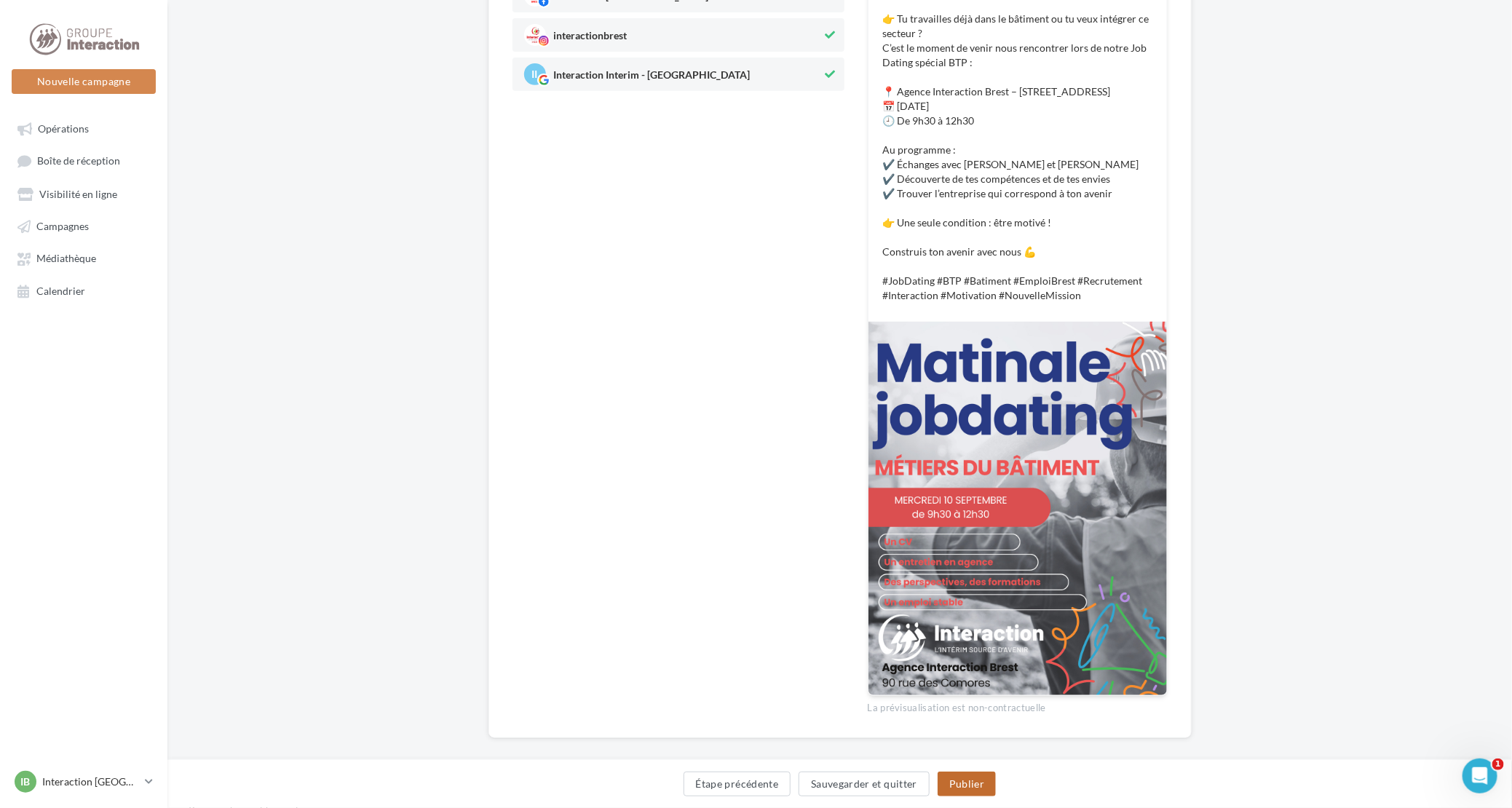
click at [966, 790] on button "Publier" at bounding box center [967, 784] width 58 height 25
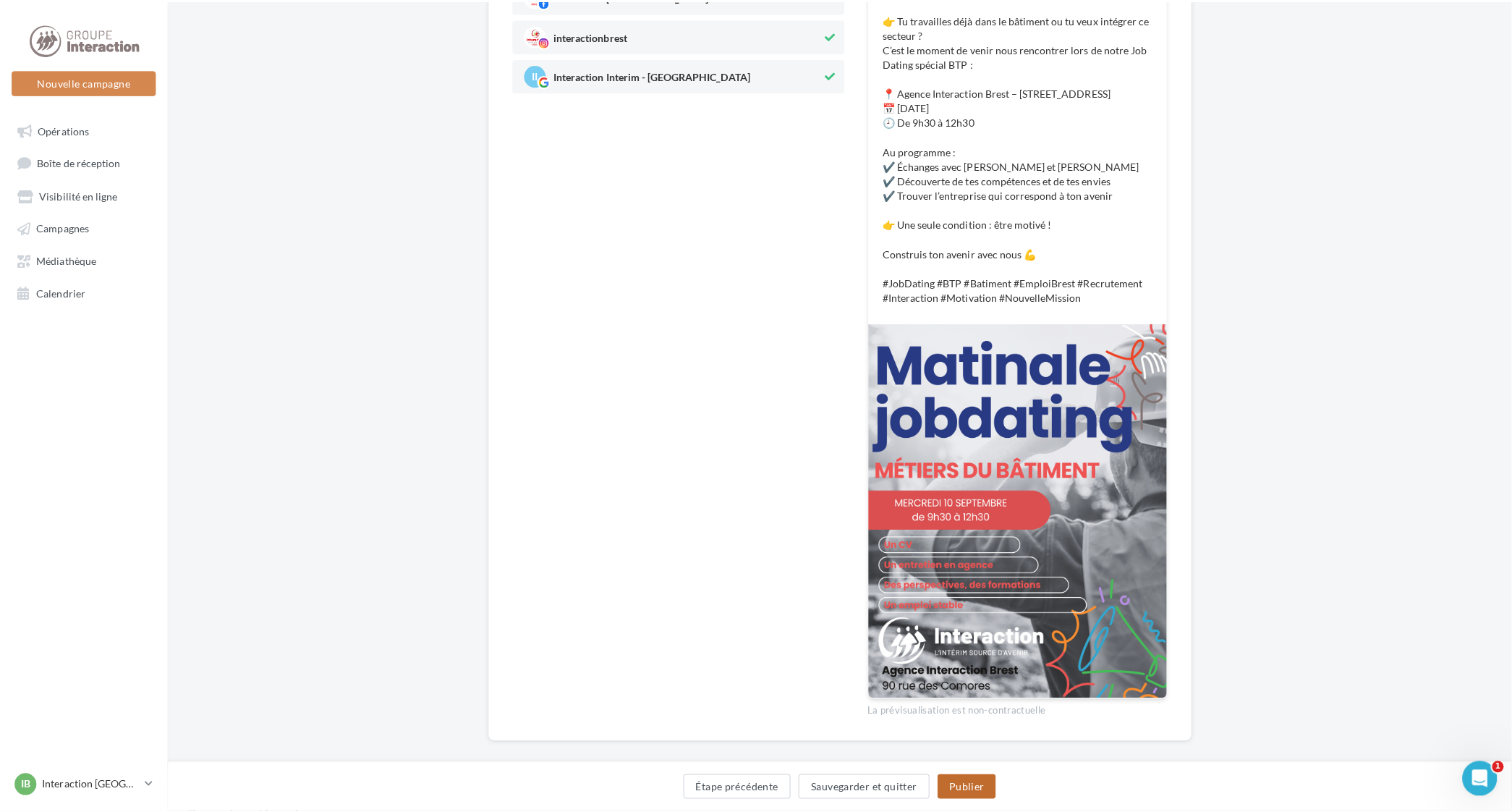
scroll to position [286, 0]
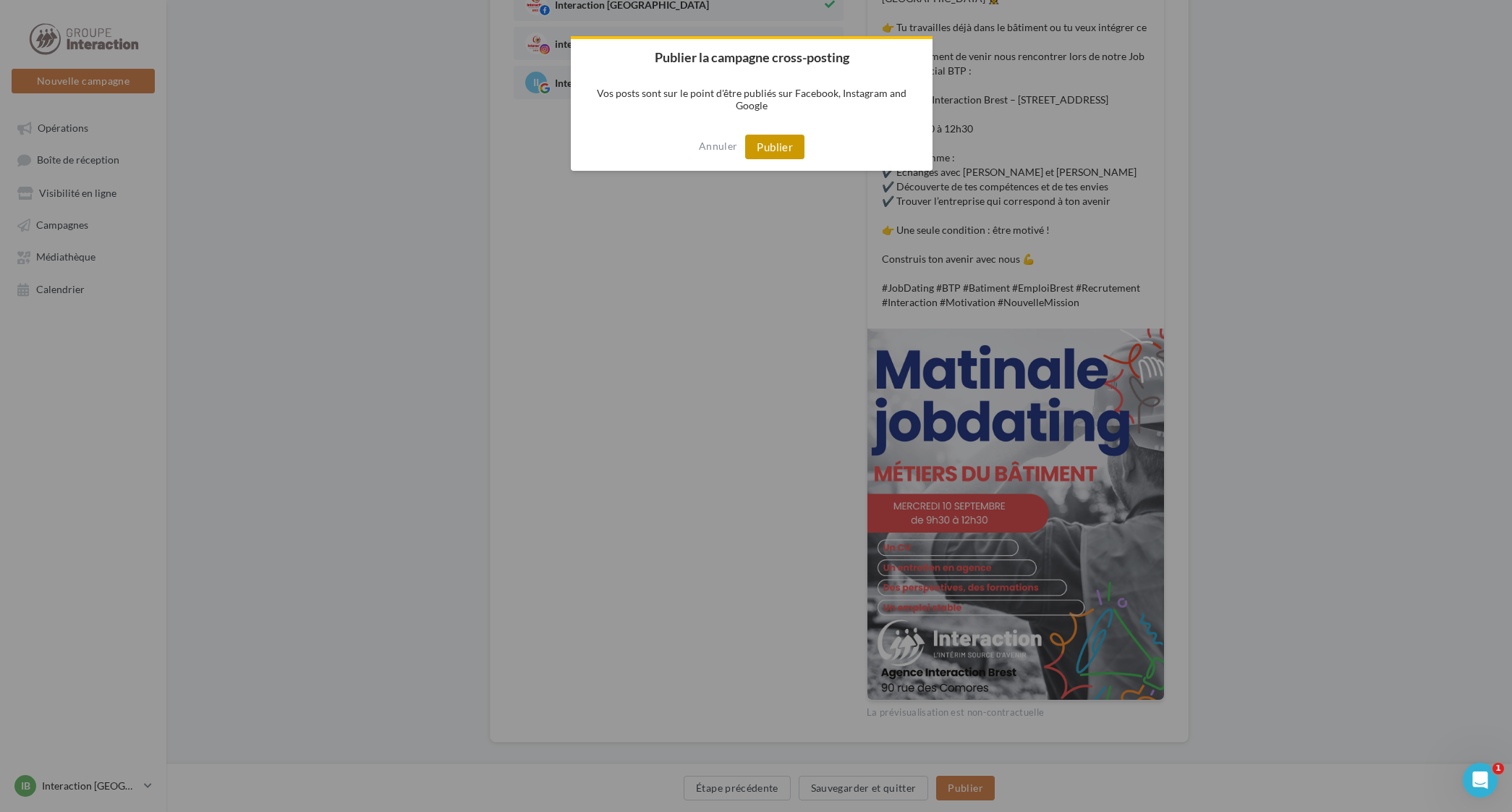
click at [769, 147] on button "Publier" at bounding box center [774, 147] width 60 height 25
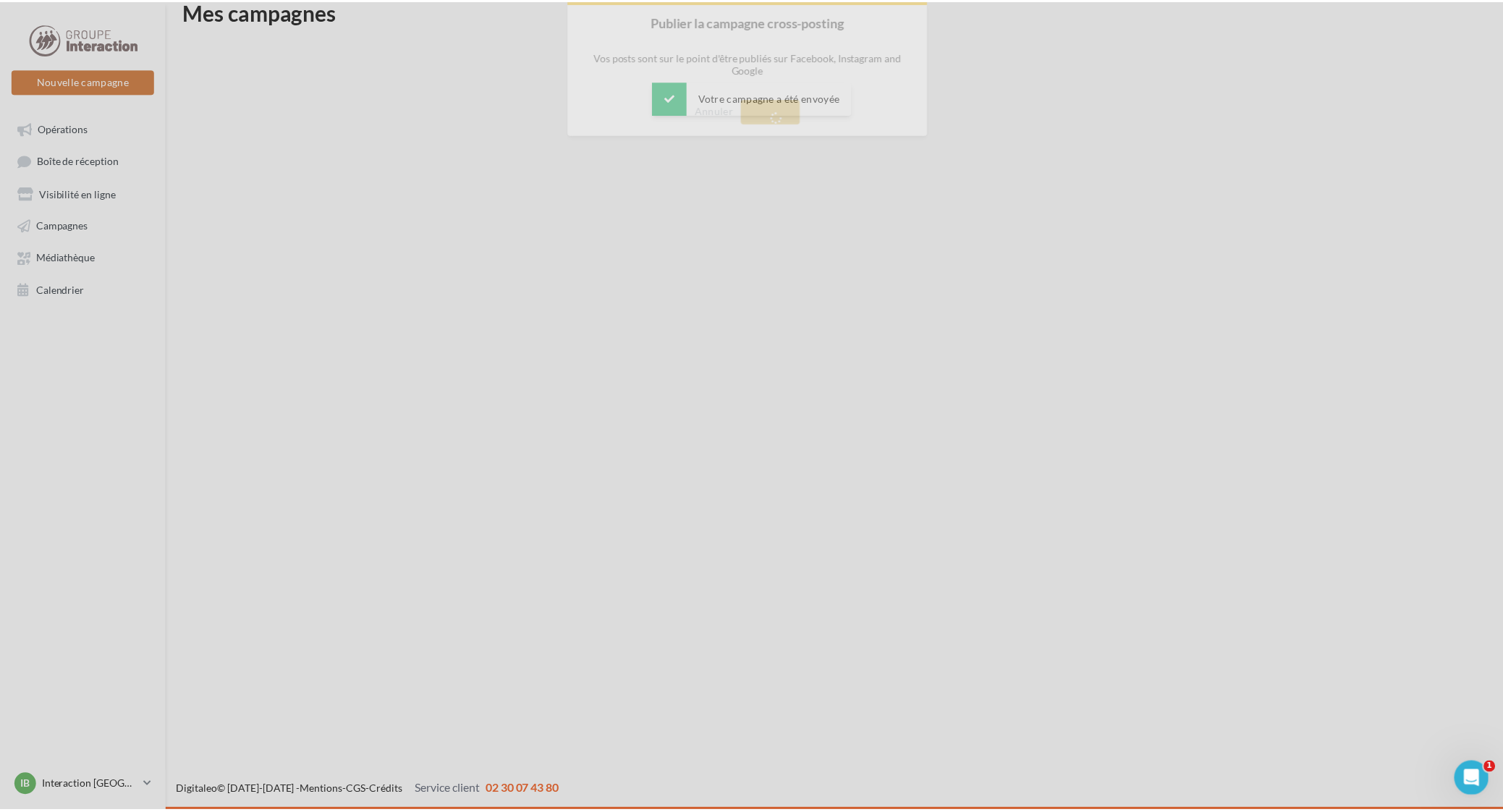
scroll to position [23, 0]
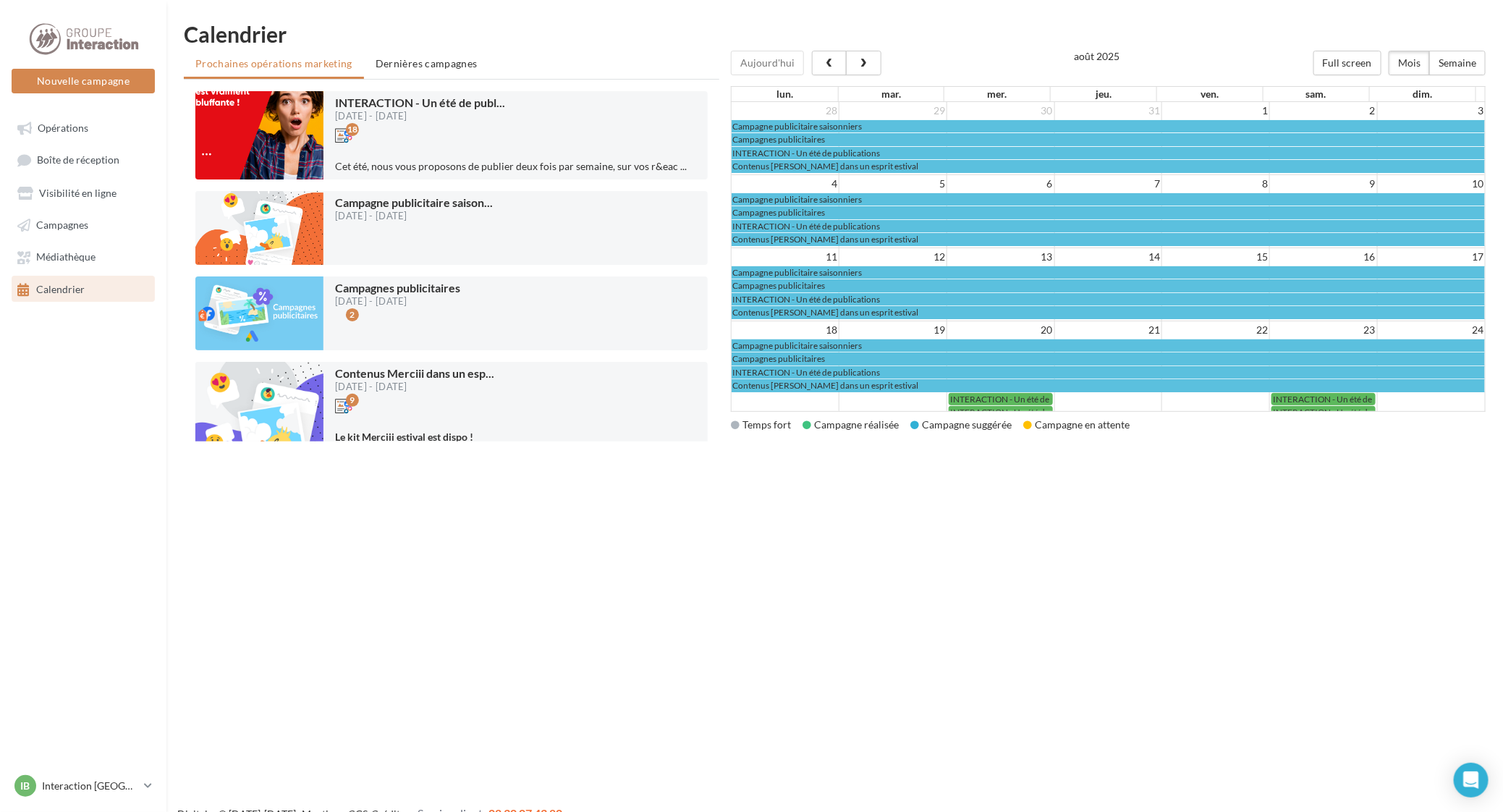
scroll to position [192, 0]
